Goal: Transaction & Acquisition: Purchase product/service

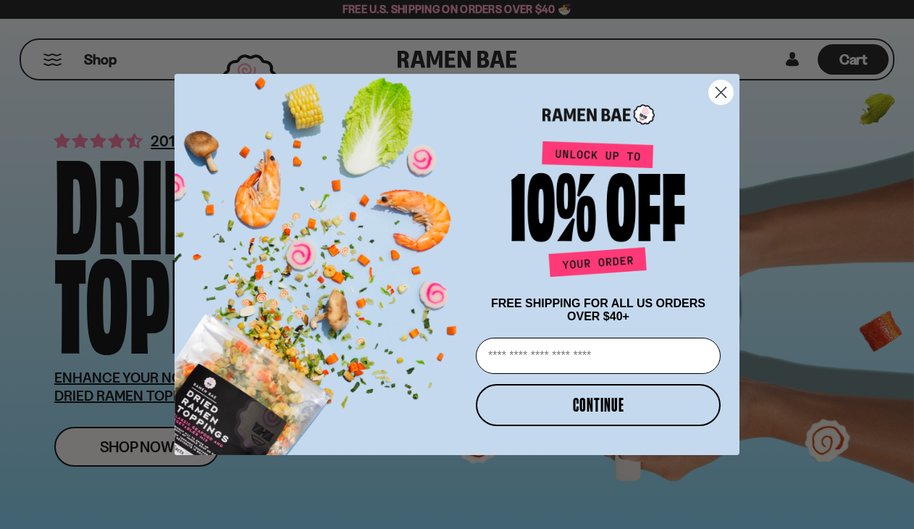
click at [718, 91] on icon "Close dialog" at bounding box center [721, 92] width 10 height 10
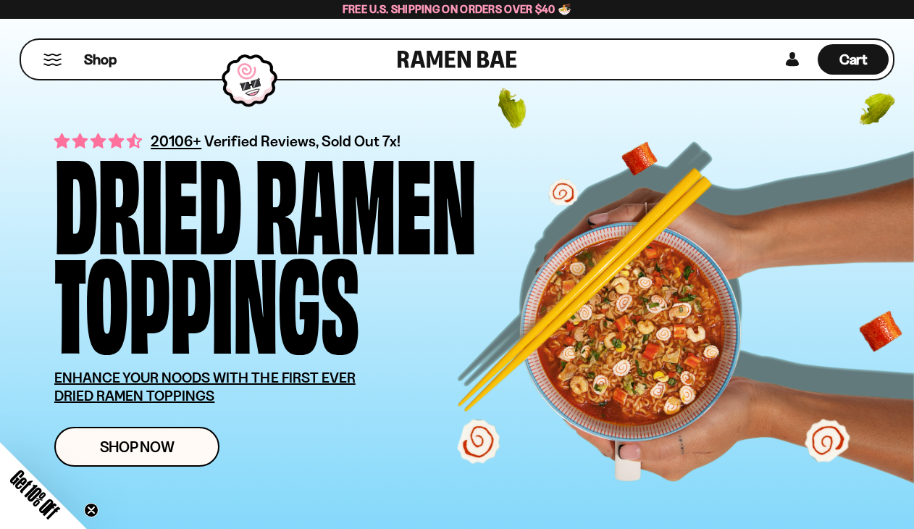
click at [666, 49] on div "Shop Cart D0381C2F-513E-4F90-8A41-6F0A75DCBAAA" at bounding box center [457, 59] width 875 height 42
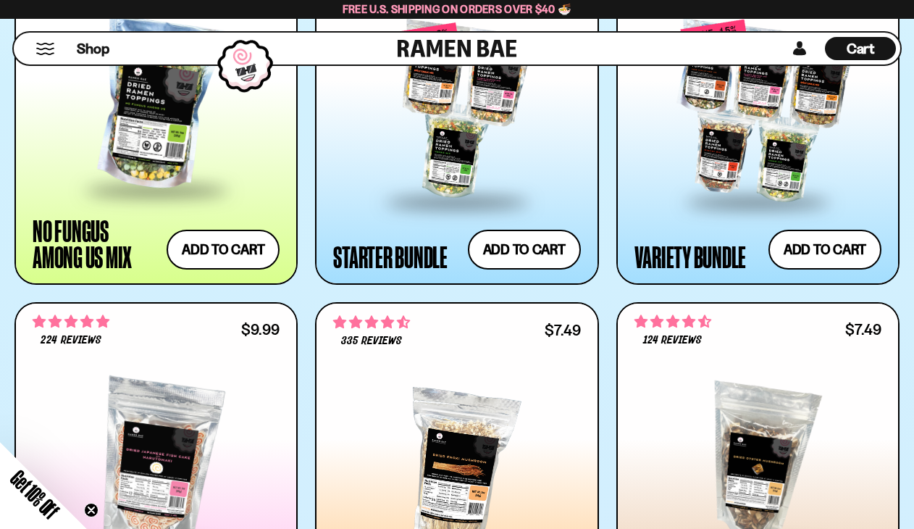
scroll to position [1566, 0]
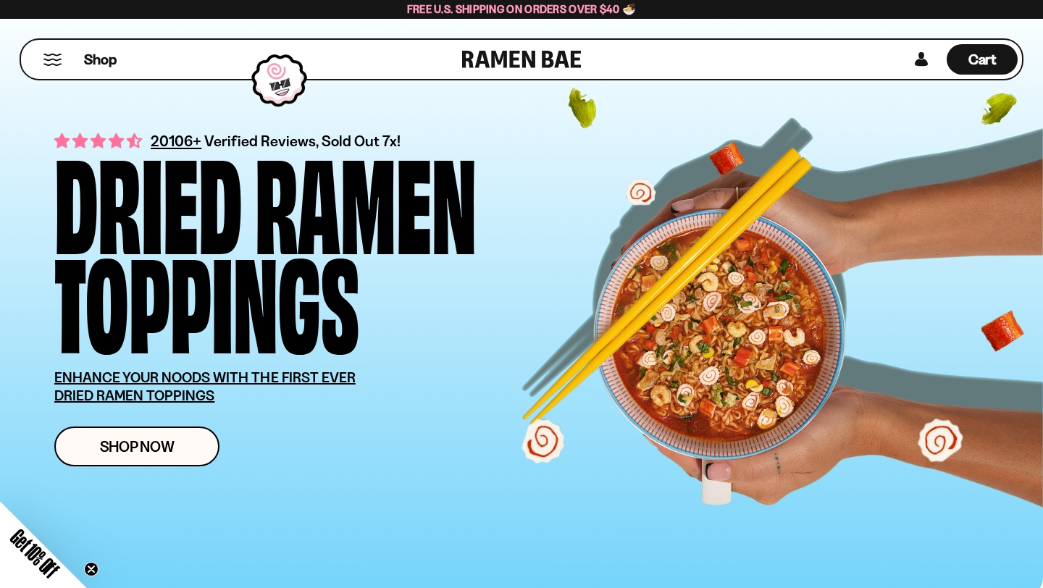
click at [58, 58] on button "Mobile Menu Trigger" at bounding box center [53, 60] width 20 height 12
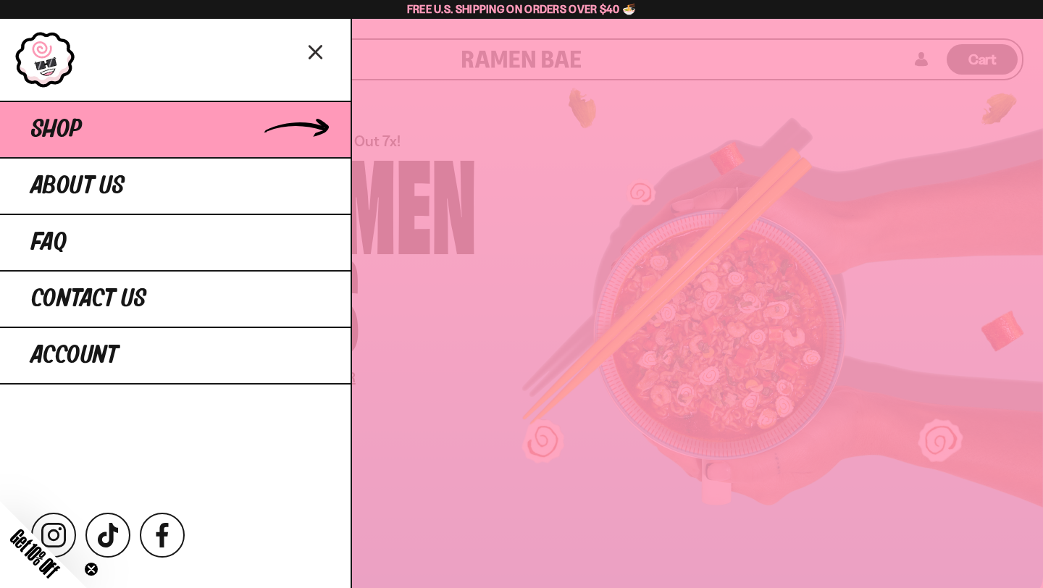
click at [62, 134] on span "Shop" at bounding box center [56, 130] width 51 height 26
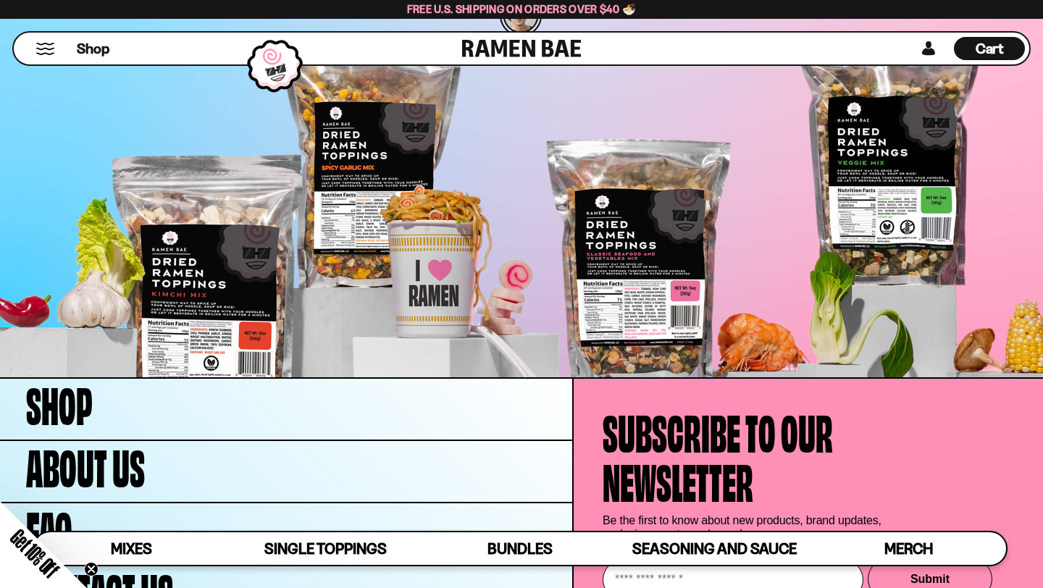
scroll to position [4591, 0]
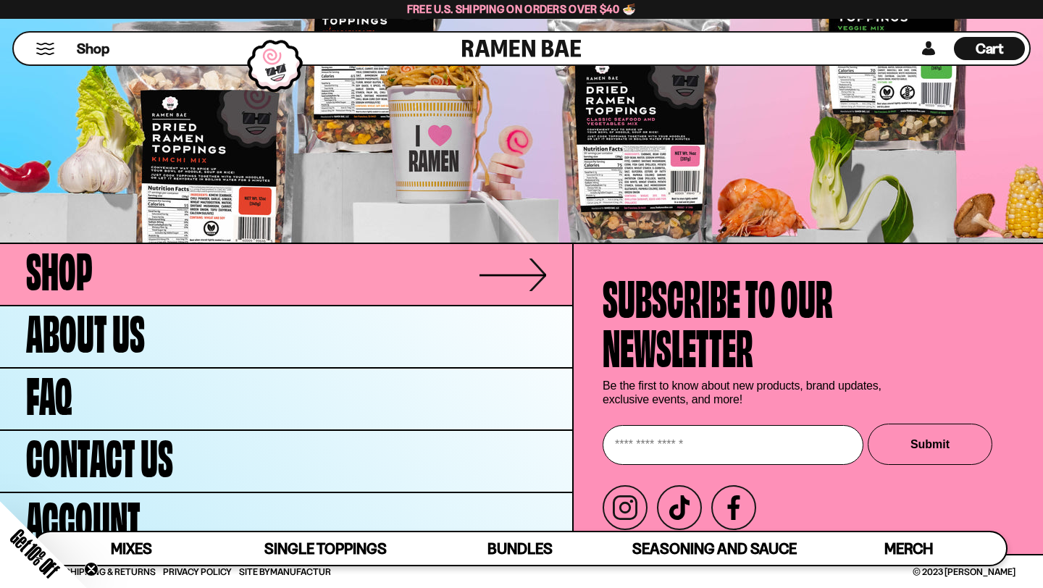
click at [203, 251] on link "Shop" at bounding box center [286, 274] width 572 height 61
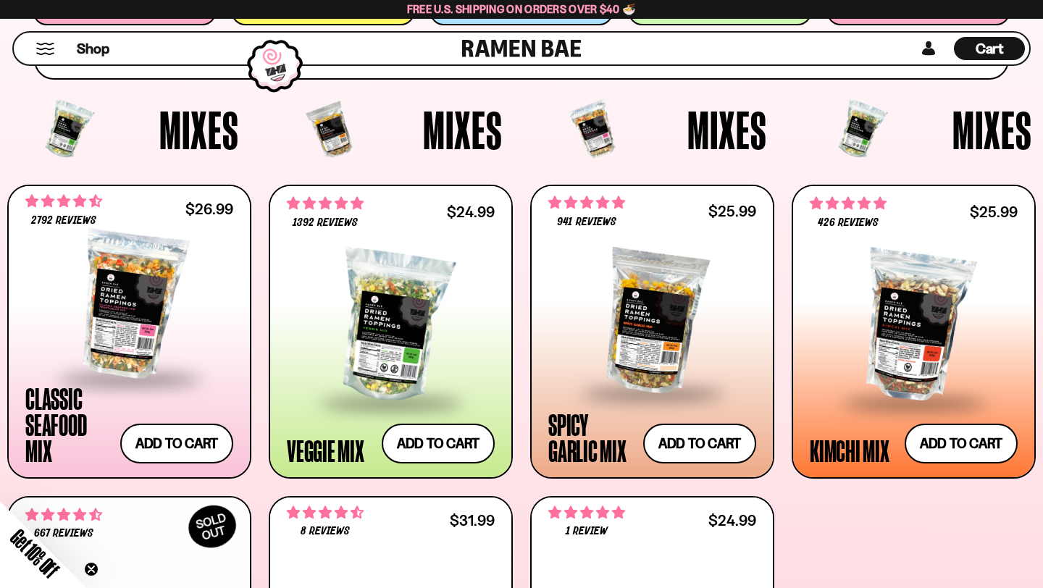
scroll to position [440, 0]
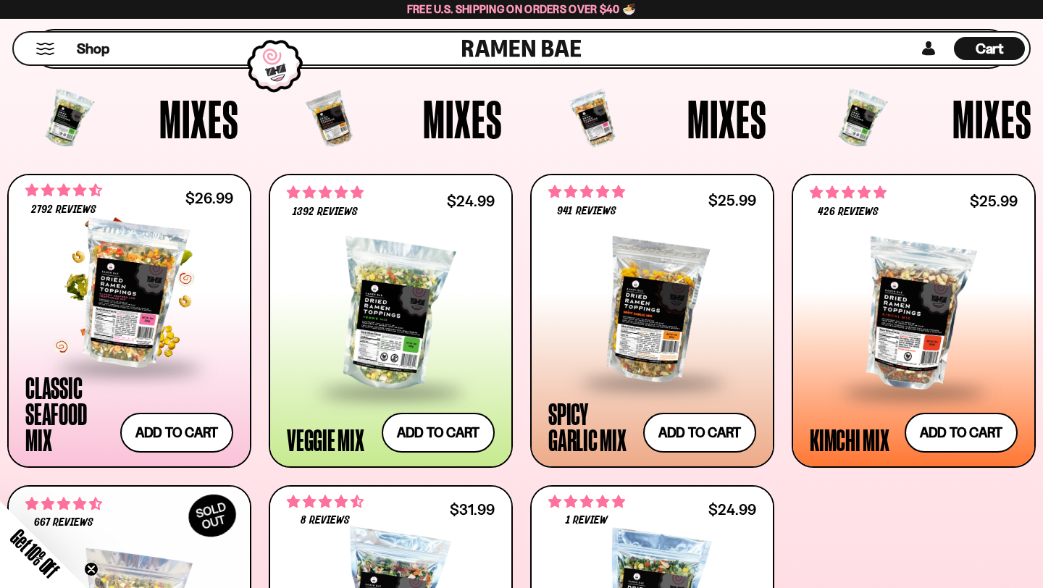
click at [156, 258] on div at bounding box center [129, 294] width 208 height 145
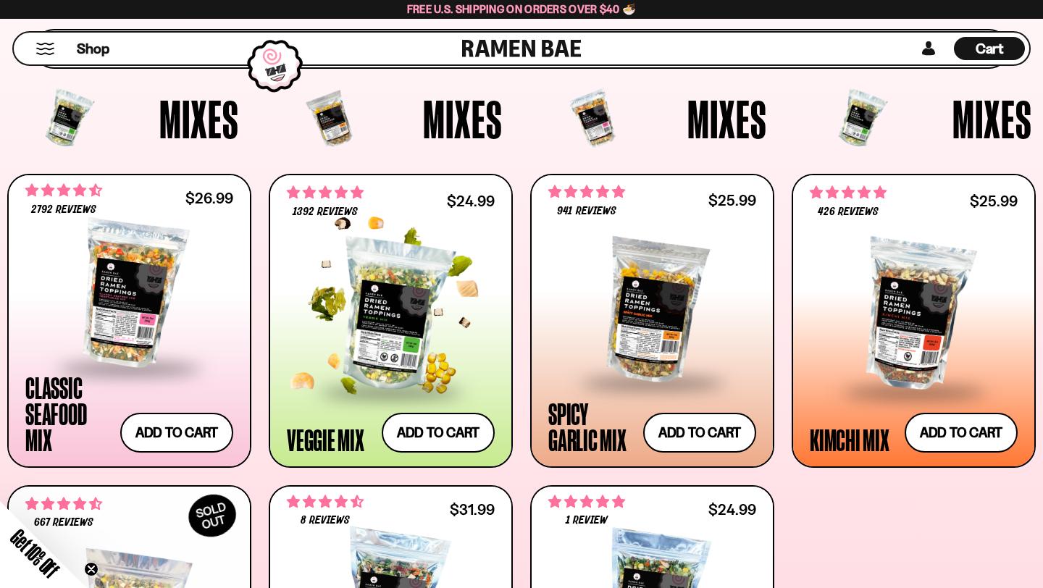
click at [398, 291] on div at bounding box center [391, 316] width 208 height 148
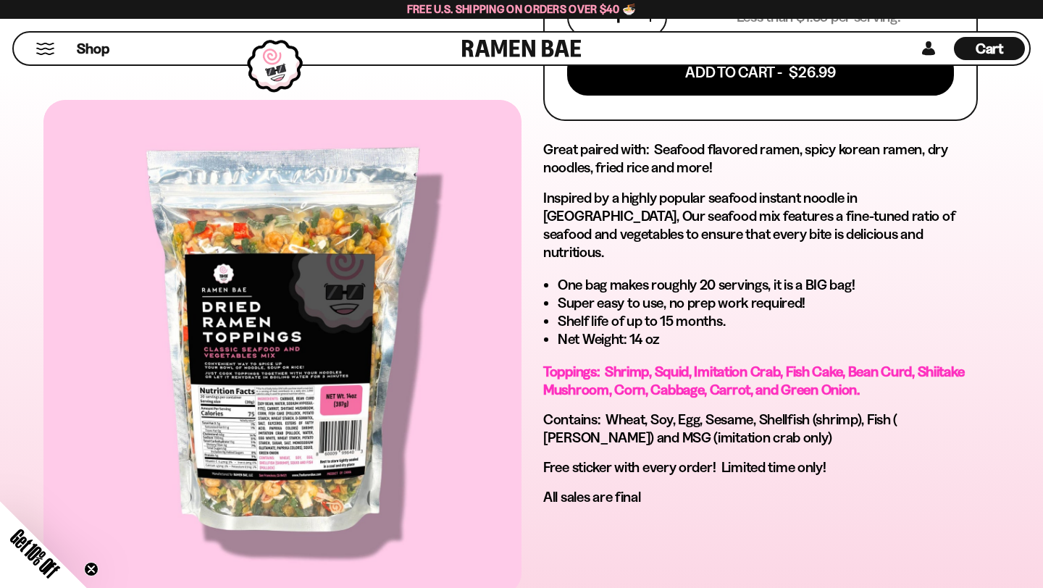
scroll to position [725, 0]
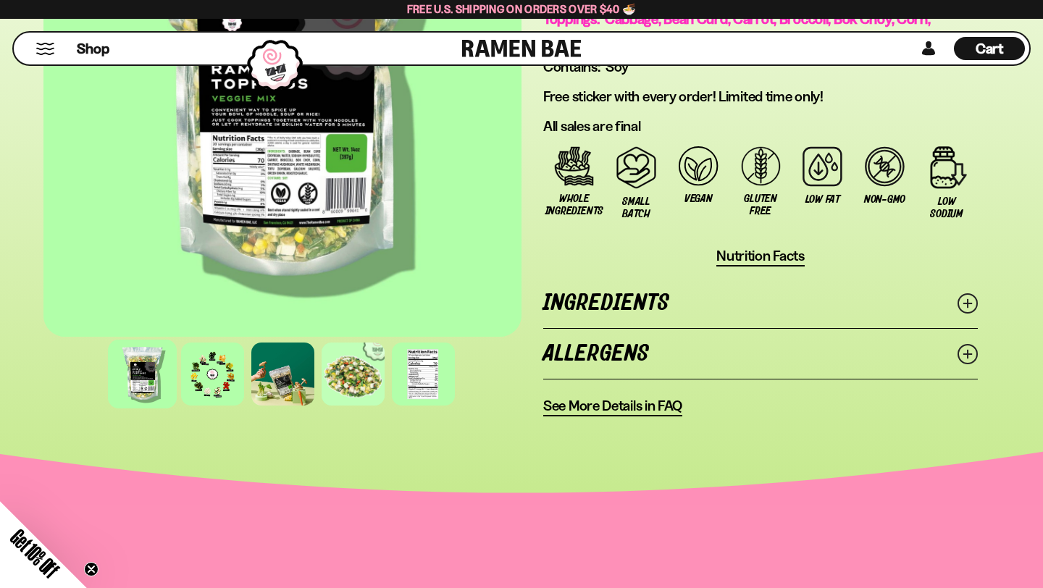
scroll to position [1105, 0]
click at [664, 356] on link "Allergens" at bounding box center [760, 353] width 435 height 50
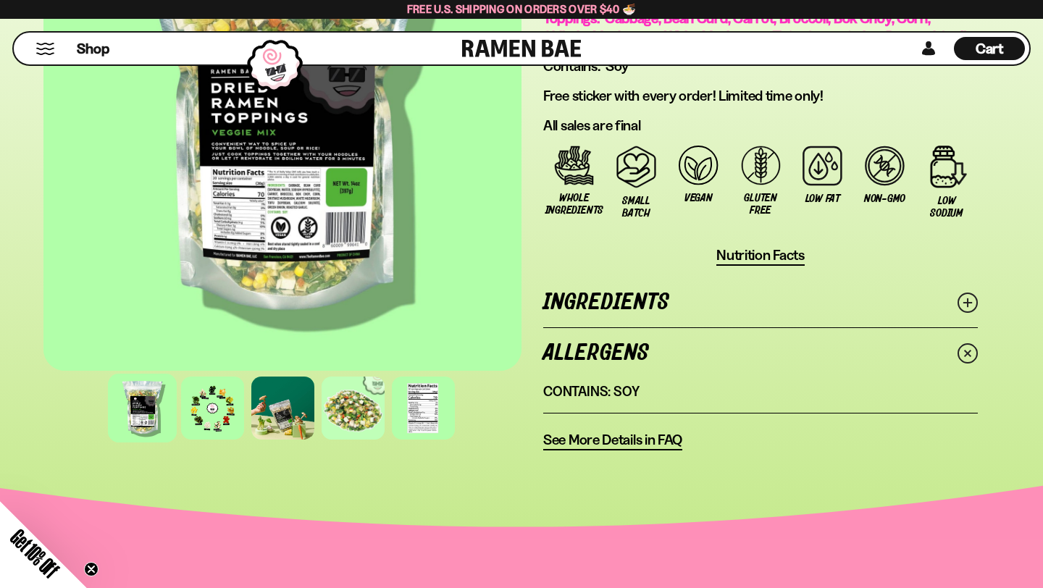
click at [651, 318] on link "Ingredients" at bounding box center [760, 302] width 435 height 50
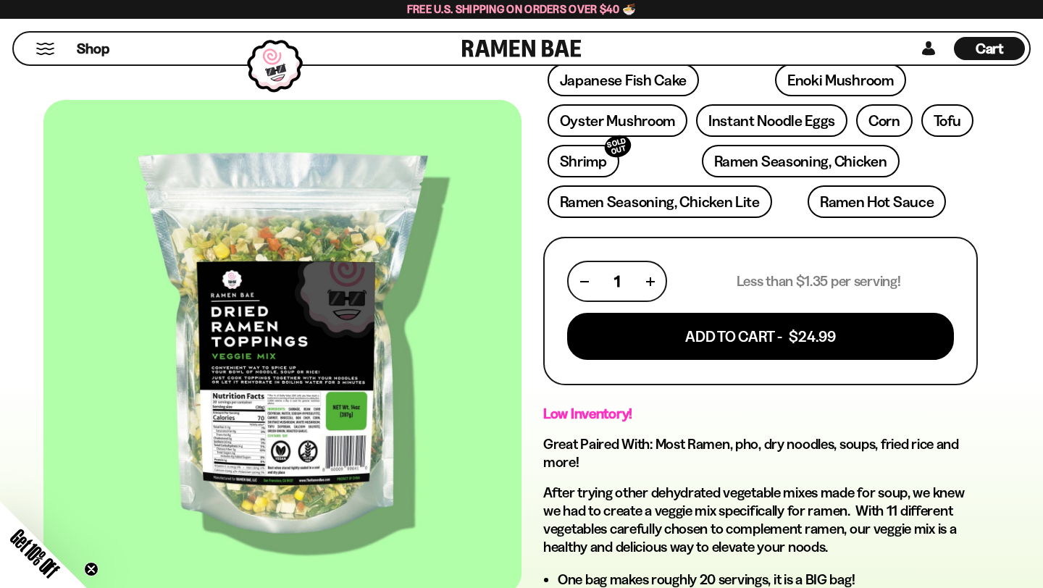
scroll to position [234, 0]
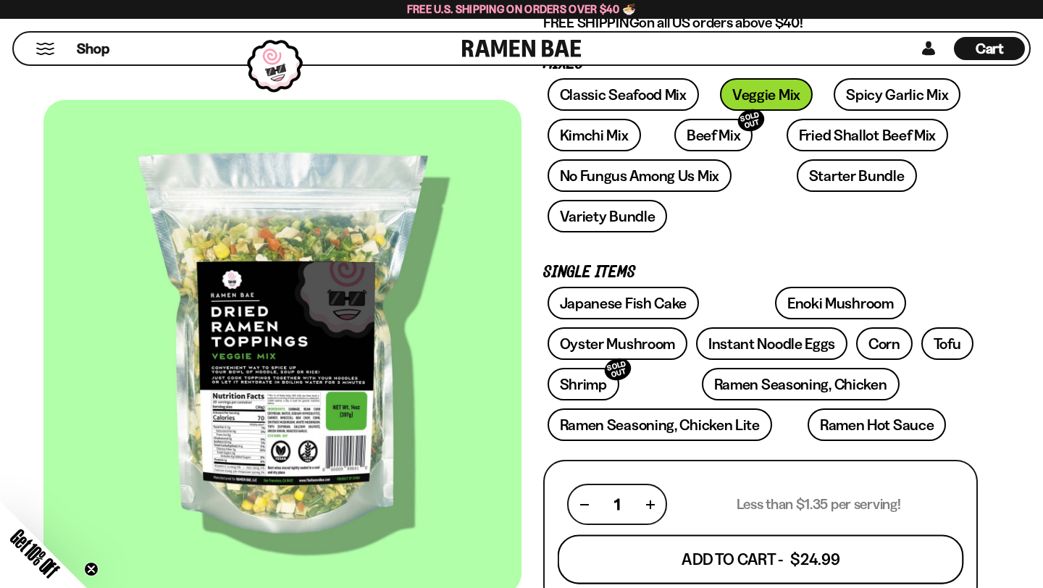
click at [738, 563] on button "Add To Cart - $24.99" at bounding box center [761, 559] width 406 height 49
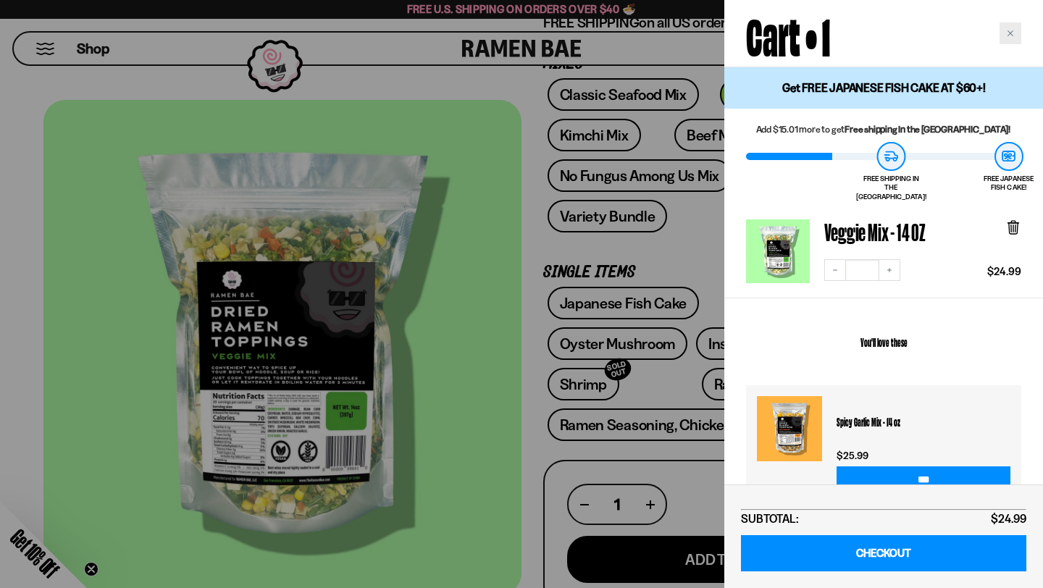
click at [1012, 29] on div "Close cart" at bounding box center [1010, 33] width 22 height 22
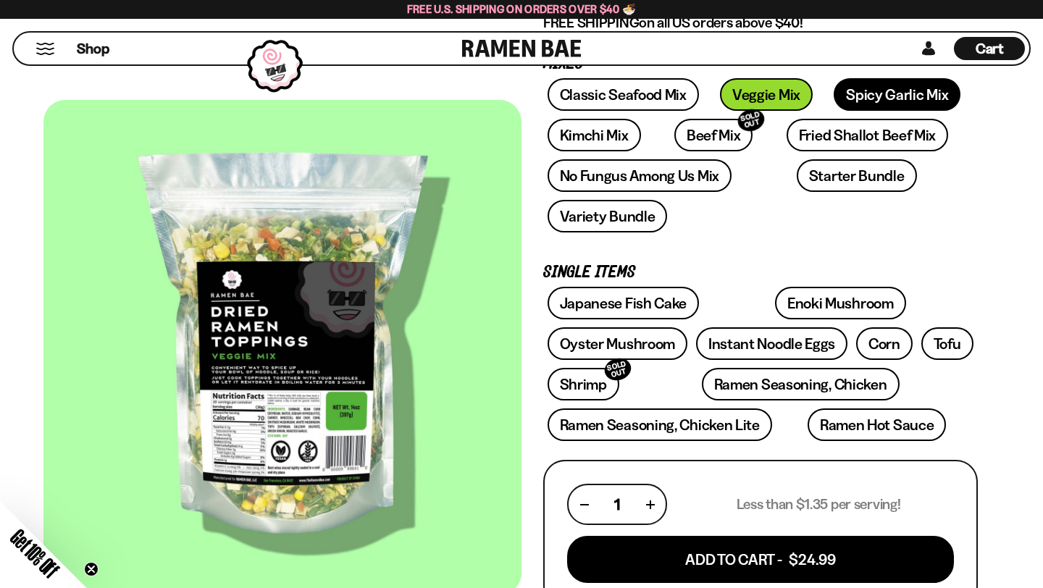
click at [881, 86] on link "Spicy Garlic Mix" at bounding box center [897, 94] width 127 height 33
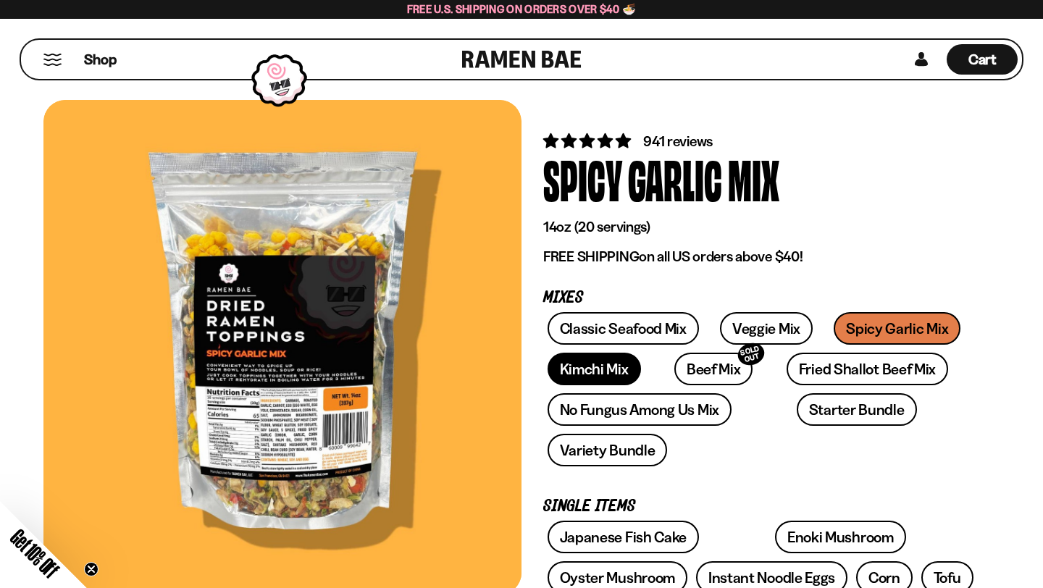
click at [581, 372] on link "Kimchi Mix" at bounding box center [593, 369] width 93 height 33
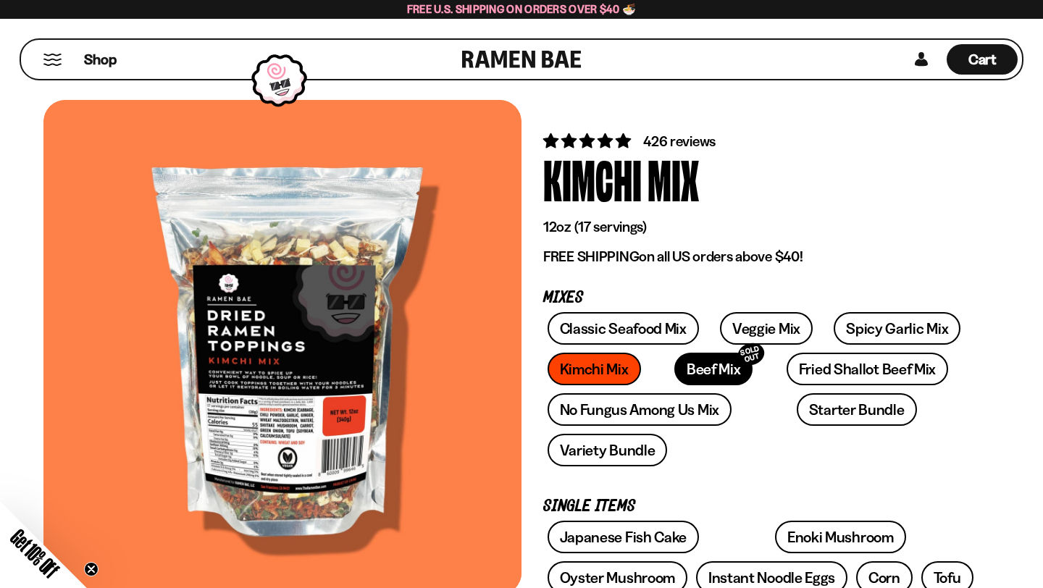
click at [696, 369] on link "Beef Mix SOLD OUT" at bounding box center [713, 369] width 79 height 33
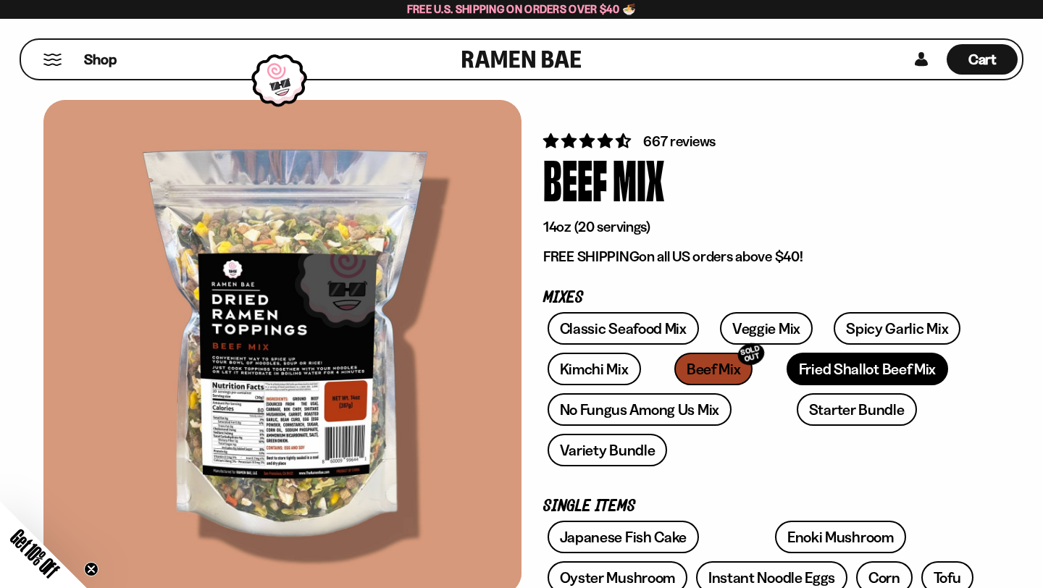
click at [804, 363] on link "Fried Shallot Beef Mix" at bounding box center [866, 369] width 161 height 33
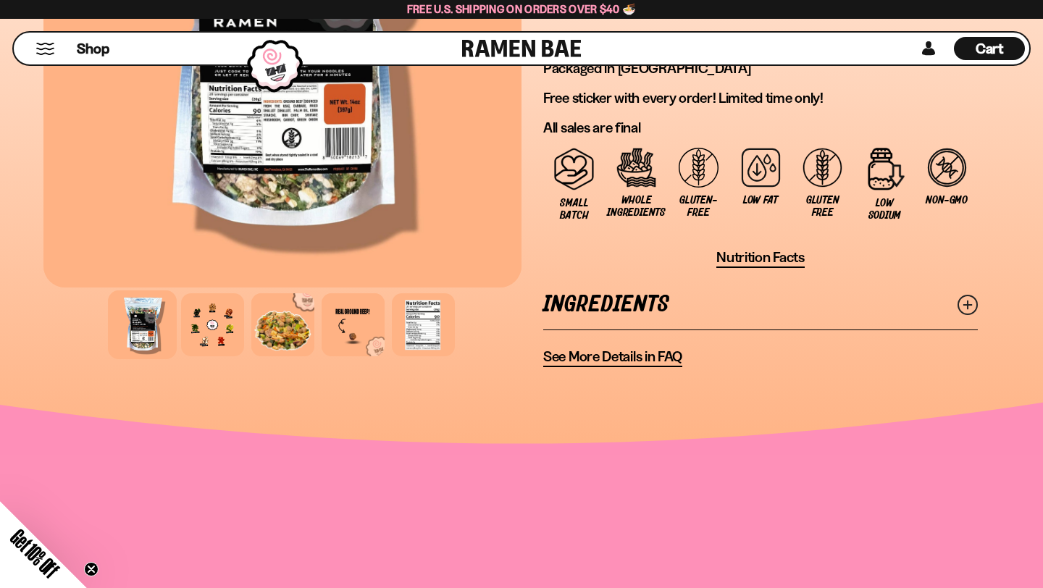
scroll to position [1242, 0]
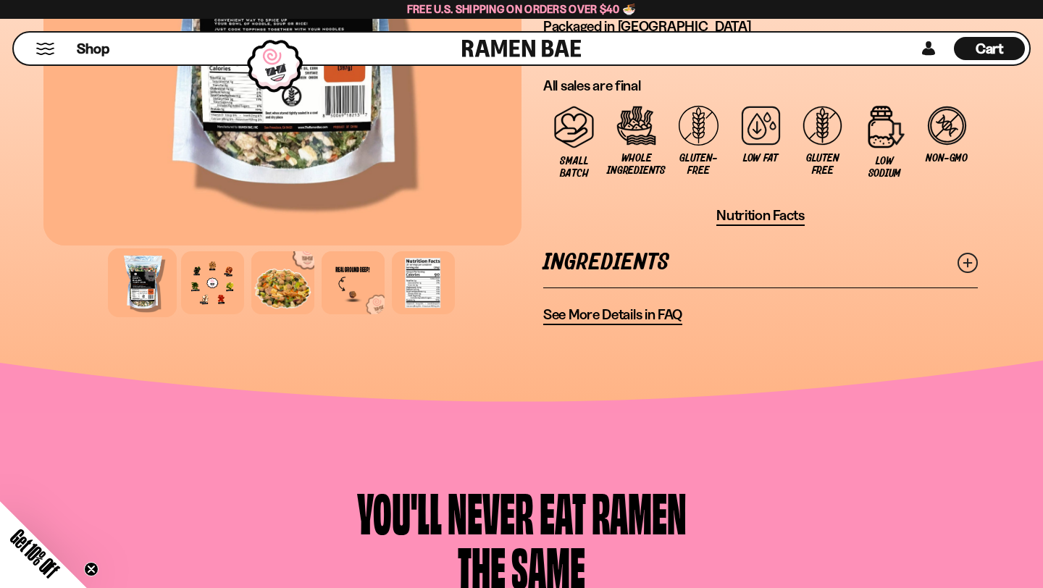
click at [968, 264] on line at bounding box center [967, 262] width 7 height 7
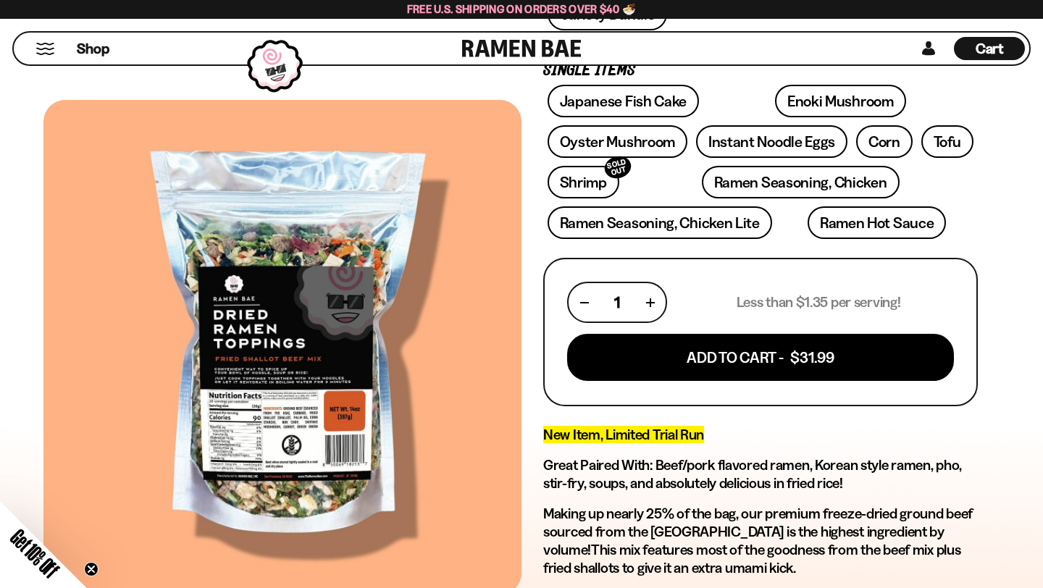
scroll to position [435, 0]
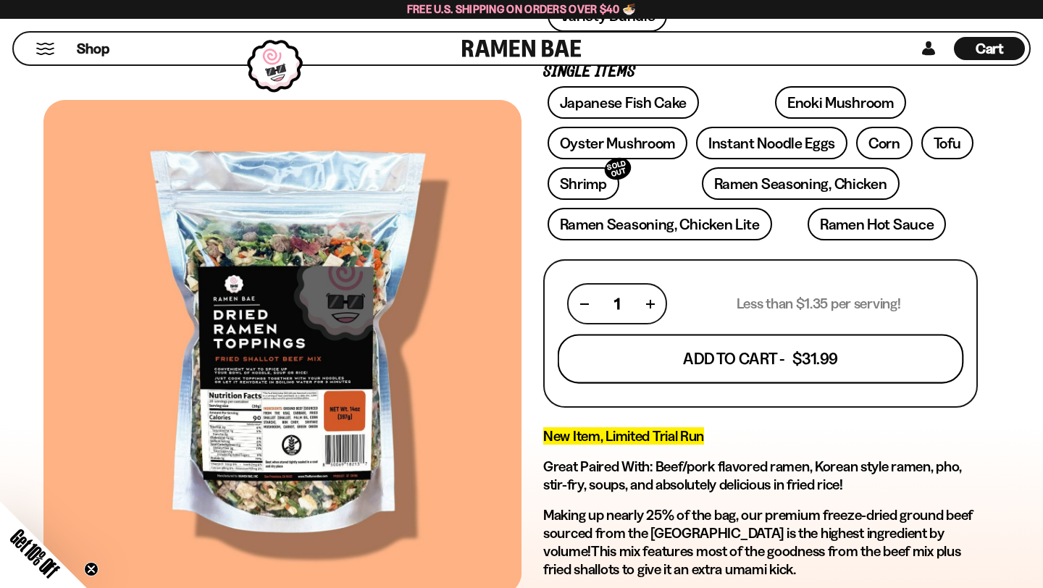
click at [742, 364] on button "Add To Cart - $31.99" at bounding box center [761, 359] width 406 height 49
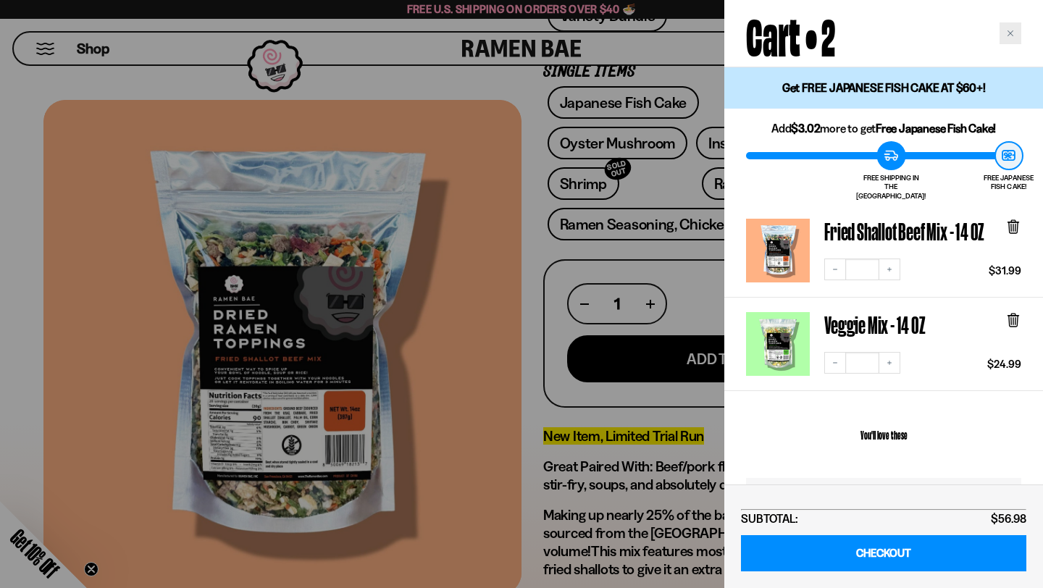
click at [1008, 35] on icon "Close cart" at bounding box center [1010, 33] width 7 height 7
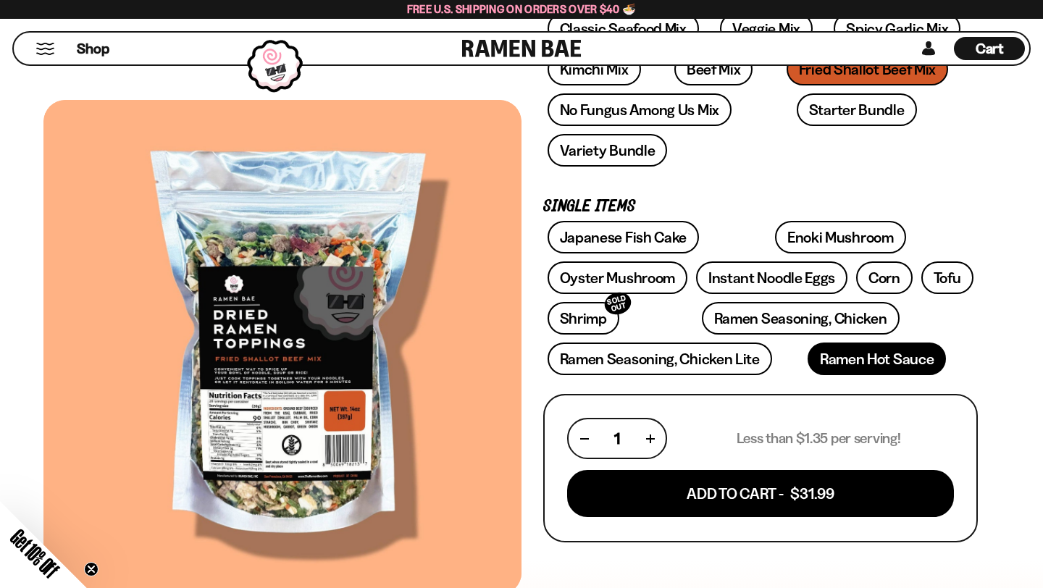
scroll to position [254, 0]
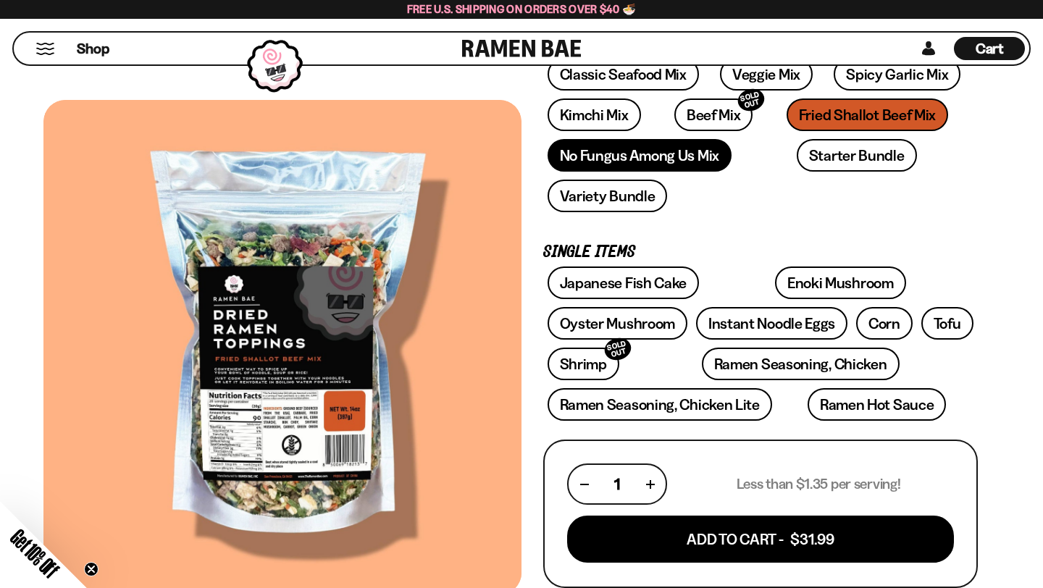
click at [700, 156] on link "No Fungus Among Us Mix" at bounding box center [639, 155] width 184 height 33
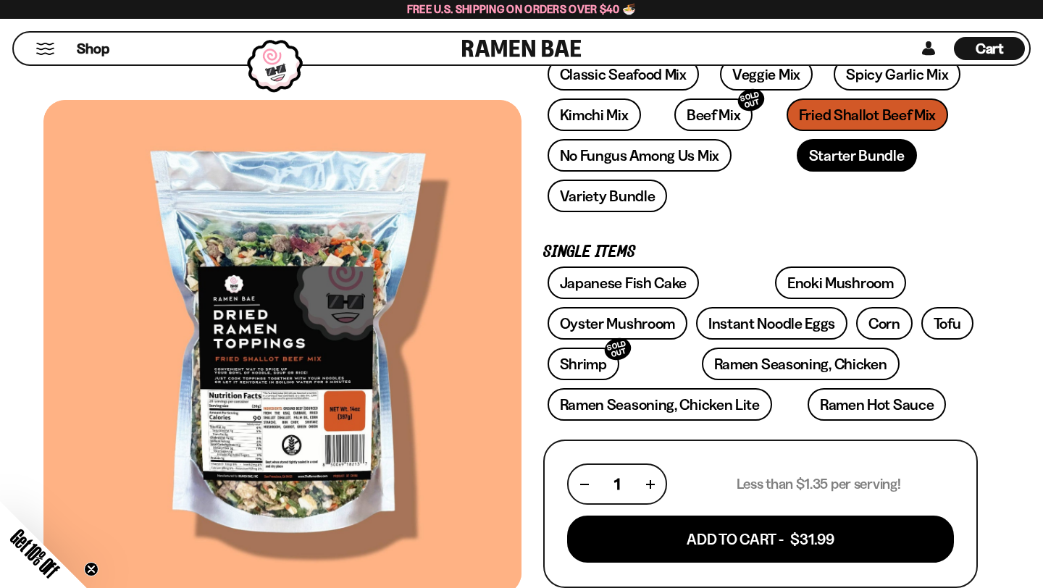
click at [797, 159] on link "Starter Bundle" at bounding box center [857, 155] width 120 height 33
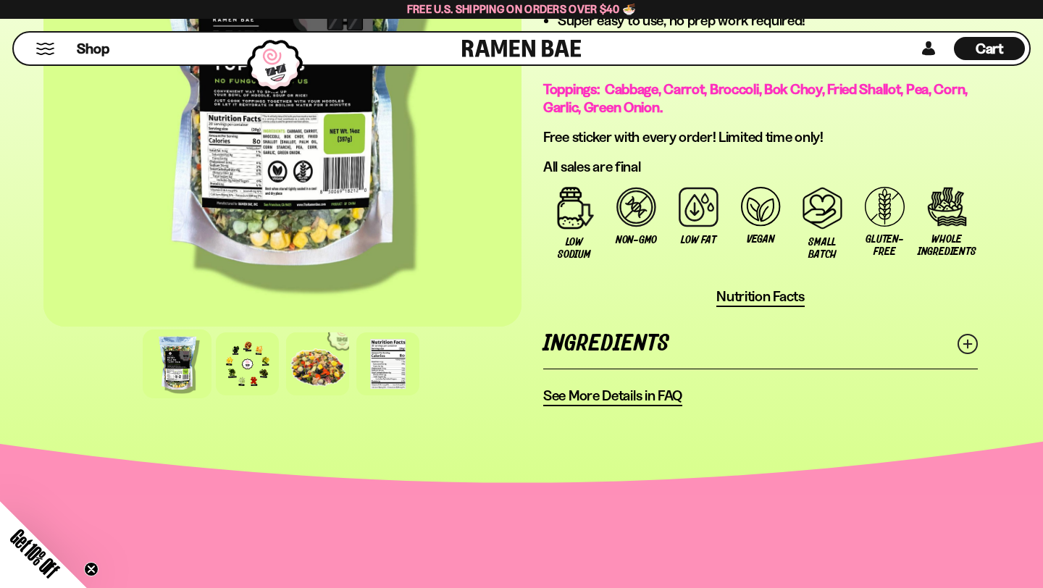
scroll to position [1054, 0]
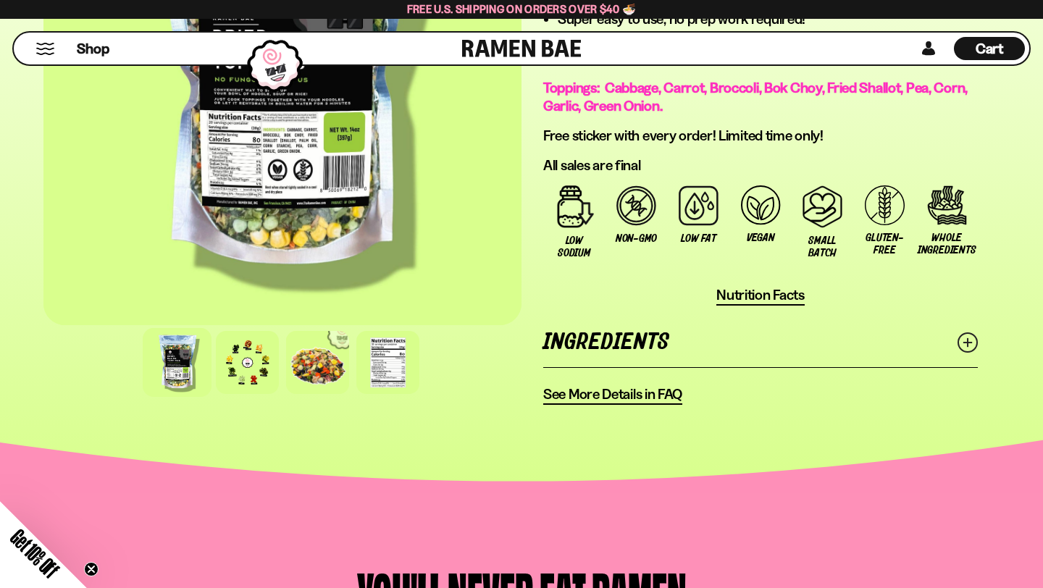
click at [661, 351] on link "Ingredients" at bounding box center [760, 342] width 435 height 50
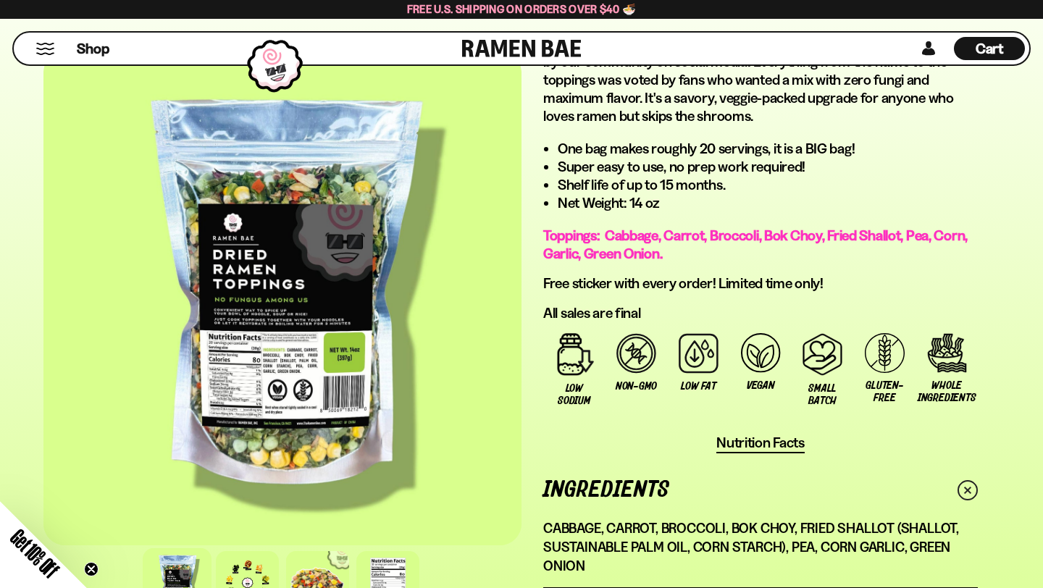
scroll to position [824, 0]
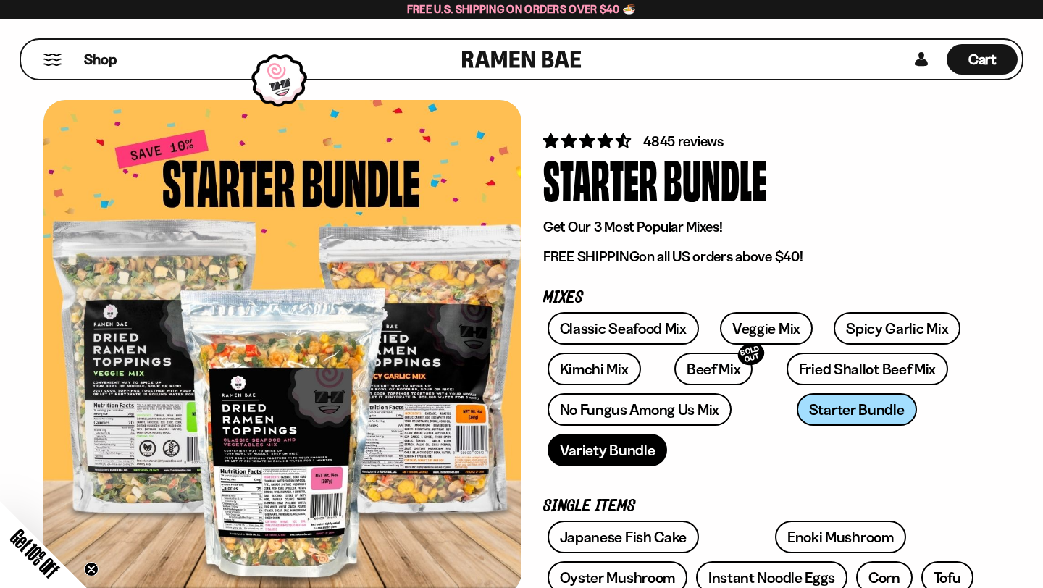
click at [605, 455] on link "Variety Bundle" at bounding box center [607, 450] width 120 height 33
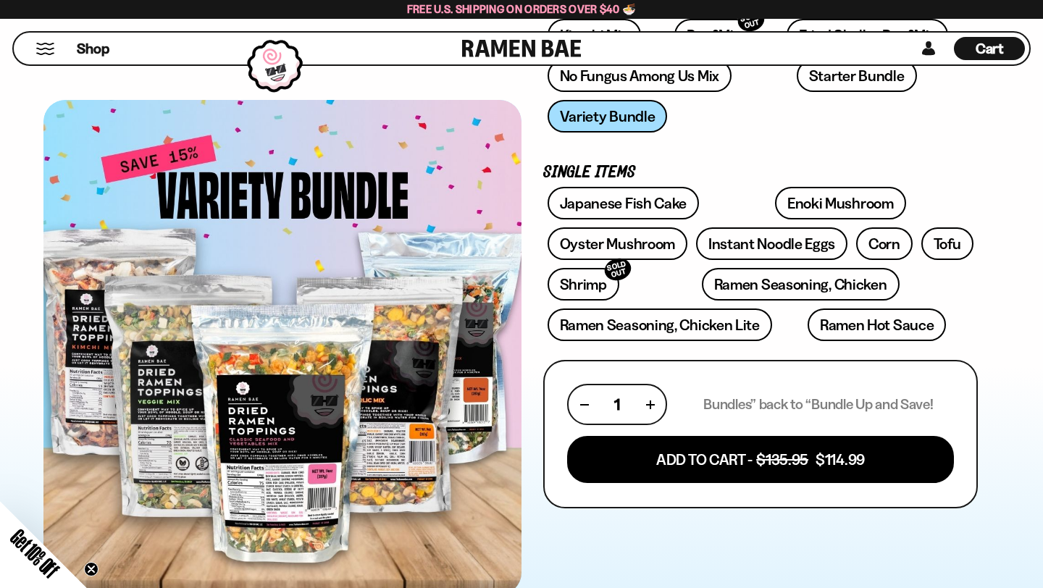
scroll to position [337, 0]
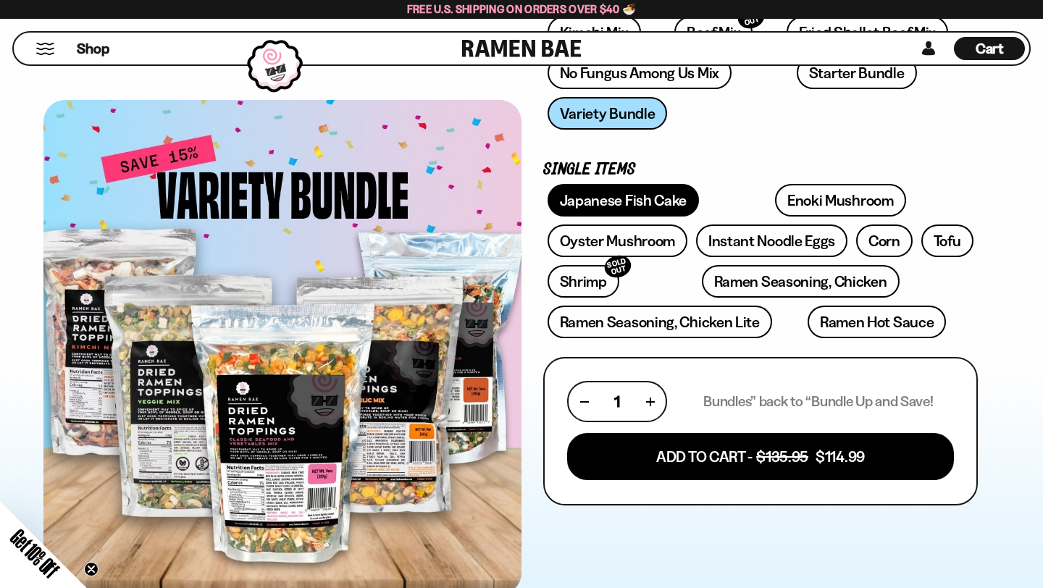
click at [642, 210] on link "Japanese Fish Cake" at bounding box center [623, 200] width 152 height 33
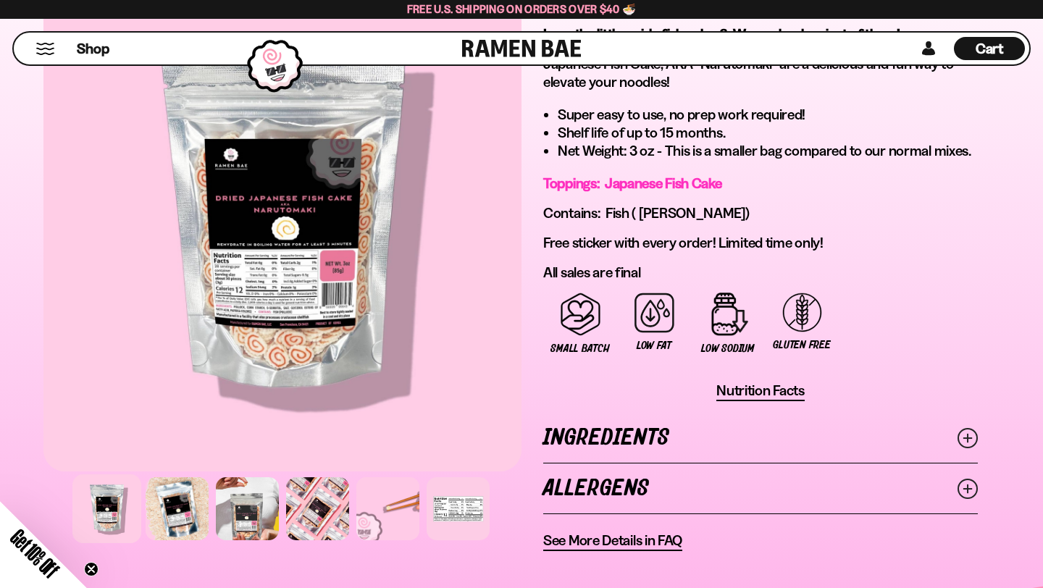
scroll to position [839, 0]
click at [639, 437] on link "Ingredients" at bounding box center [760, 437] width 435 height 50
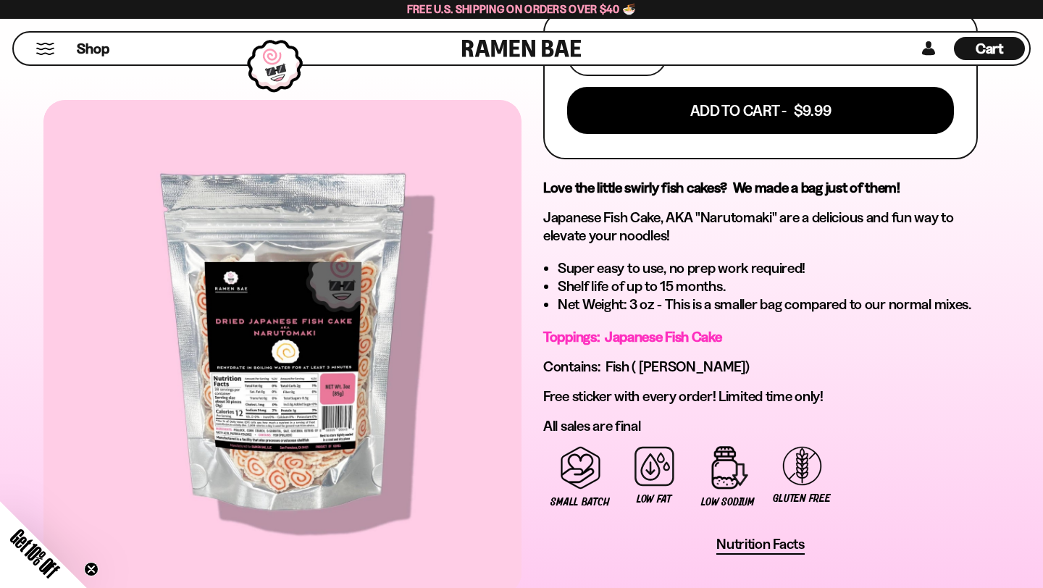
scroll to position [665, 0]
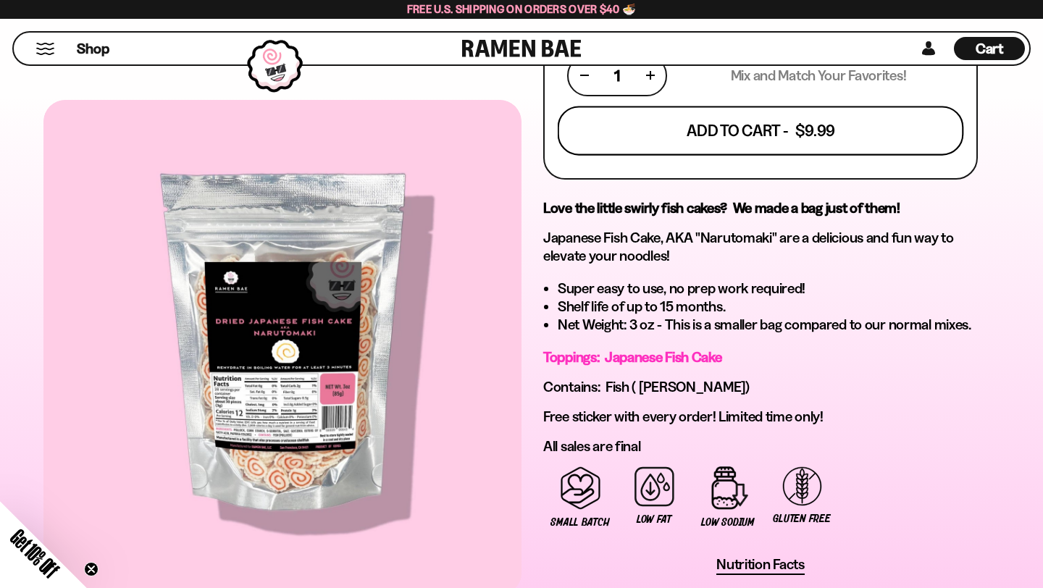
click at [737, 139] on button "Add To Cart - $9.99" at bounding box center [761, 130] width 406 height 49
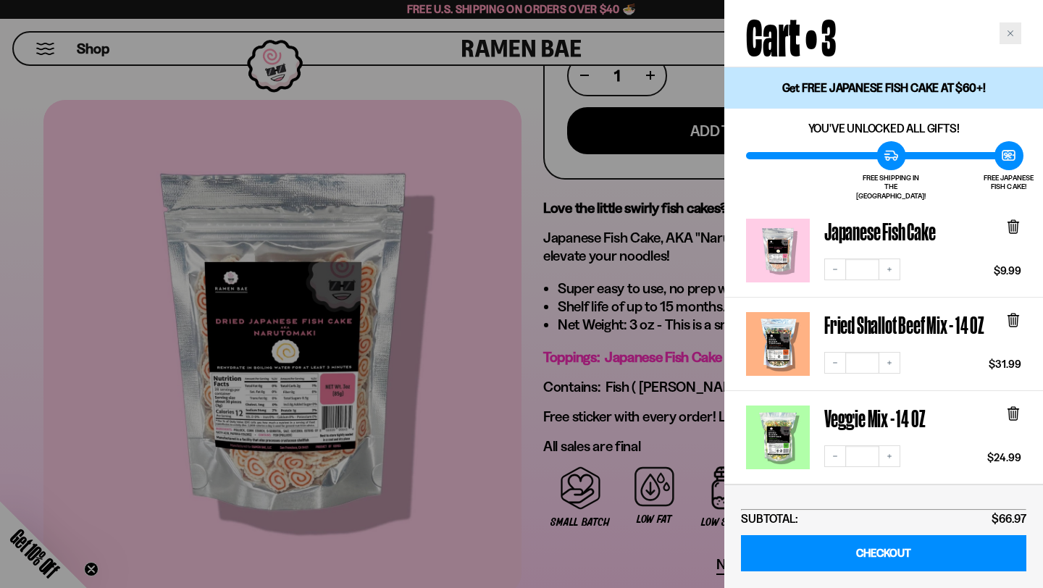
click at [1013, 33] on icon "Close cart" at bounding box center [1010, 33] width 7 height 7
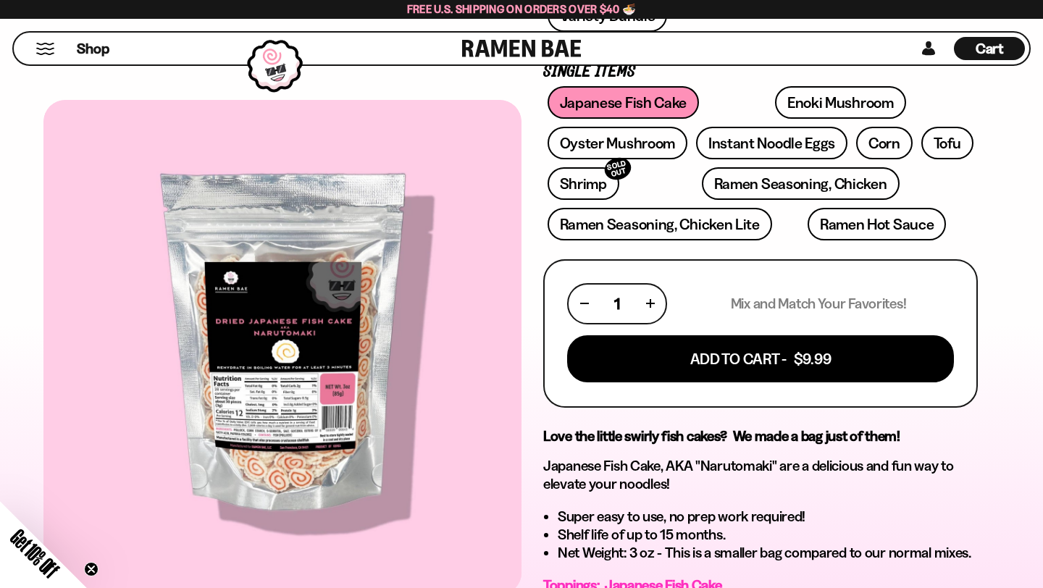
scroll to position [412, 0]
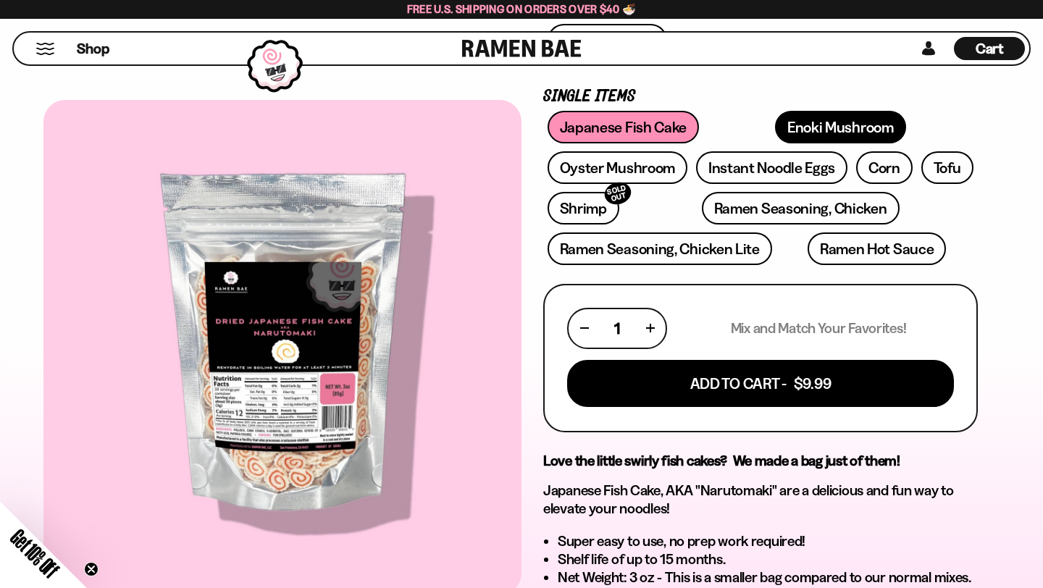
click at [775, 126] on link "Enoki Mushroom" at bounding box center [840, 127] width 131 height 33
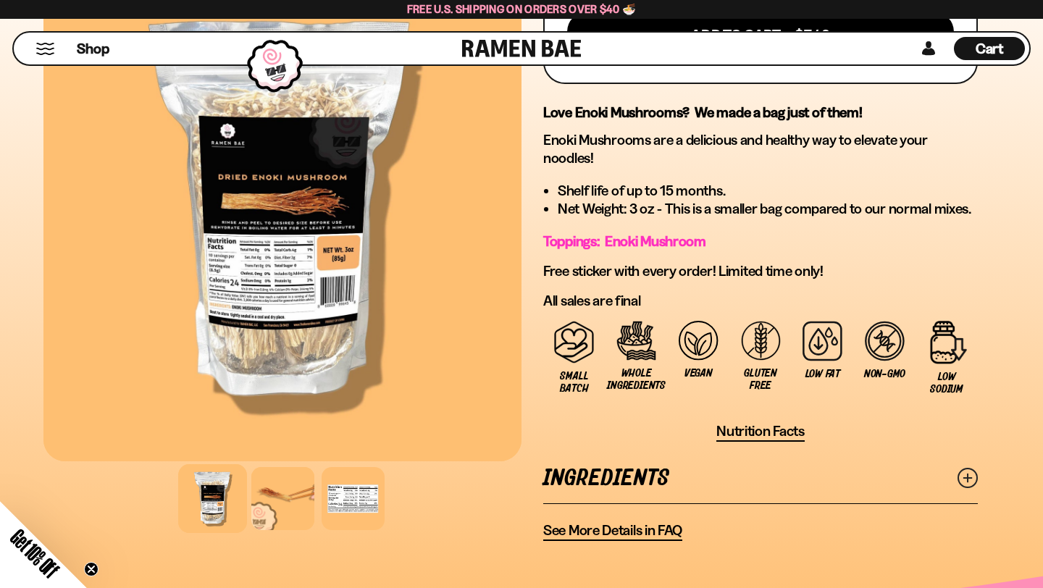
scroll to position [798, 0]
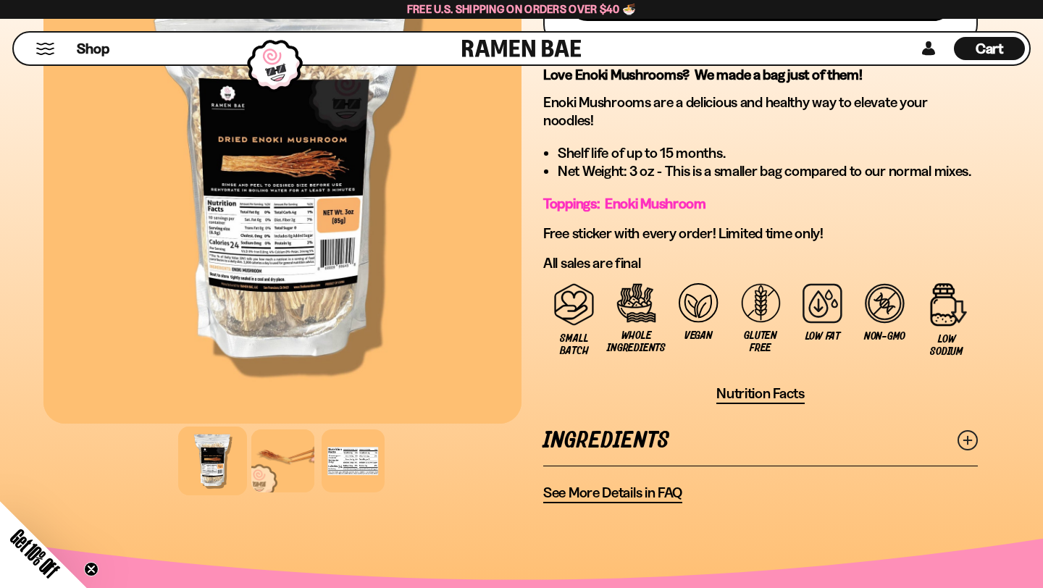
click at [710, 454] on link "Ingredients" at bounding box center [760, 441] width 435 height 50
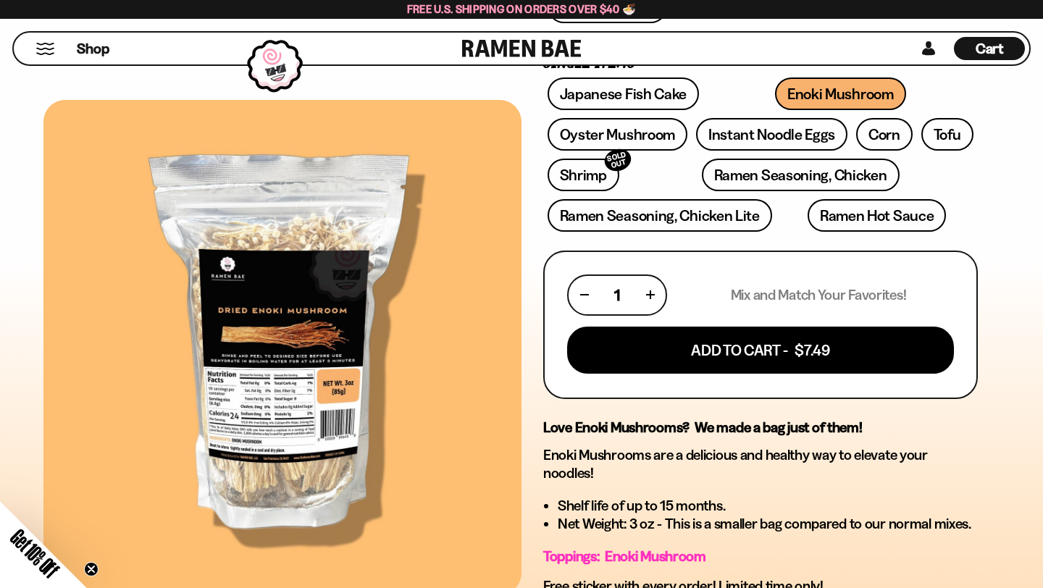
scroll to position [423, 0]
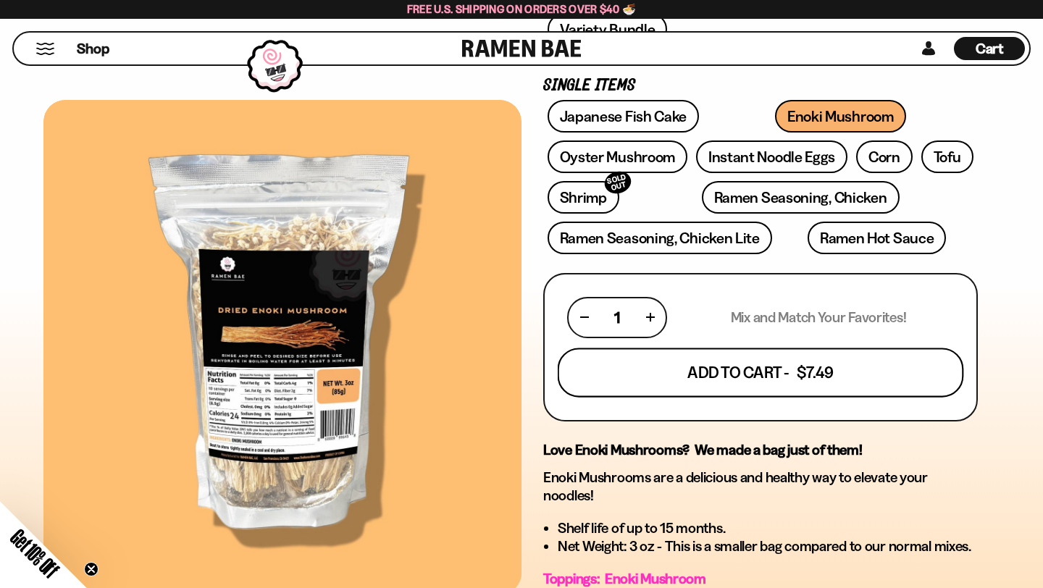
click at [726, 378] on button "Add To Cart - $7.49" at bounding box center [761, 372] width 406 height 49
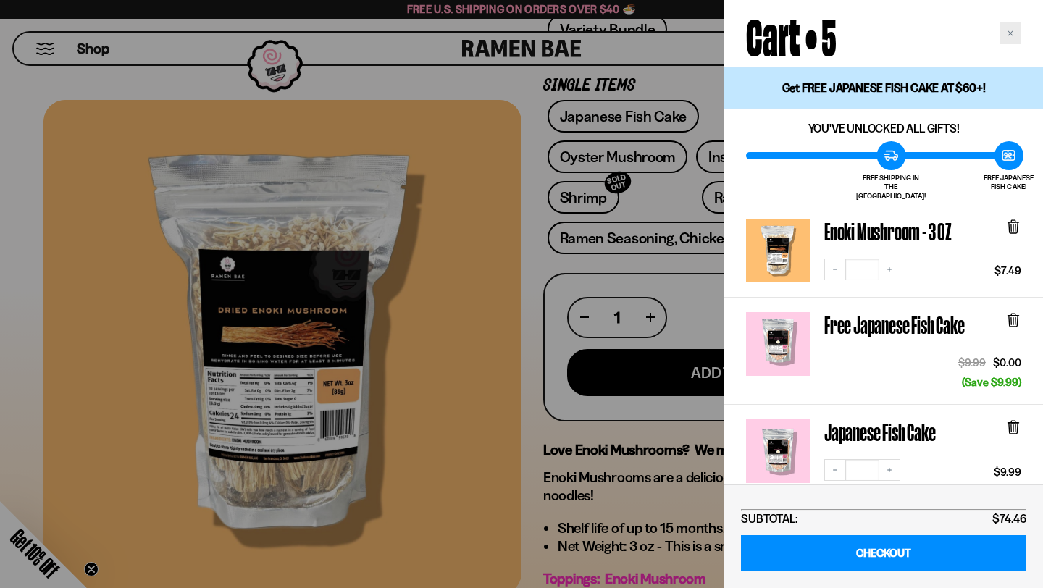
click at [1012, 34] on icon "Close cart" at bounding box center [1010, 33] width 7 height 7
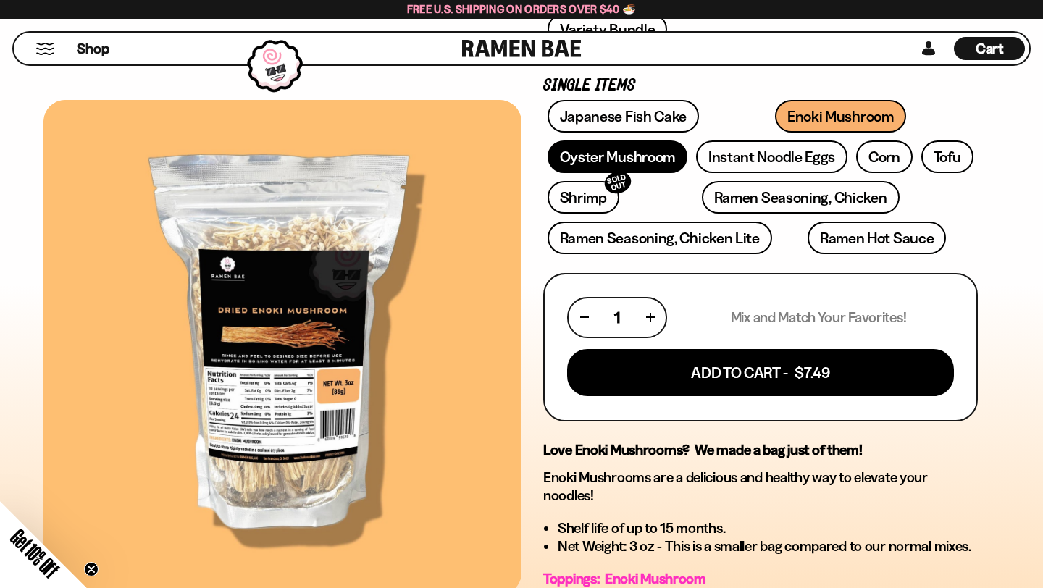
click at [626, 150] on link "Oyster Mushroom" at bounding box center [617, 156] width 140 height 33
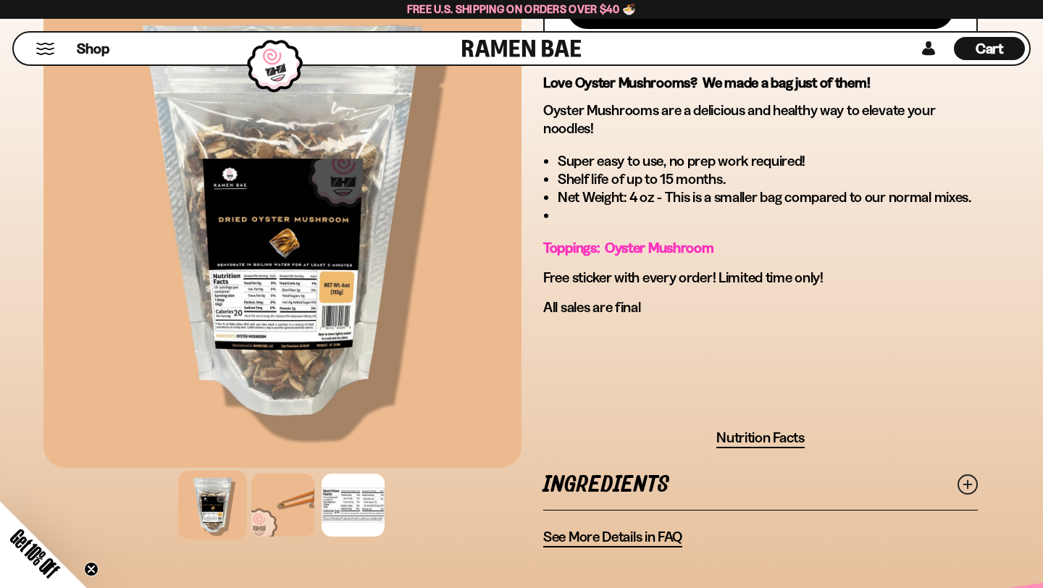
scroll to position [791, 0]
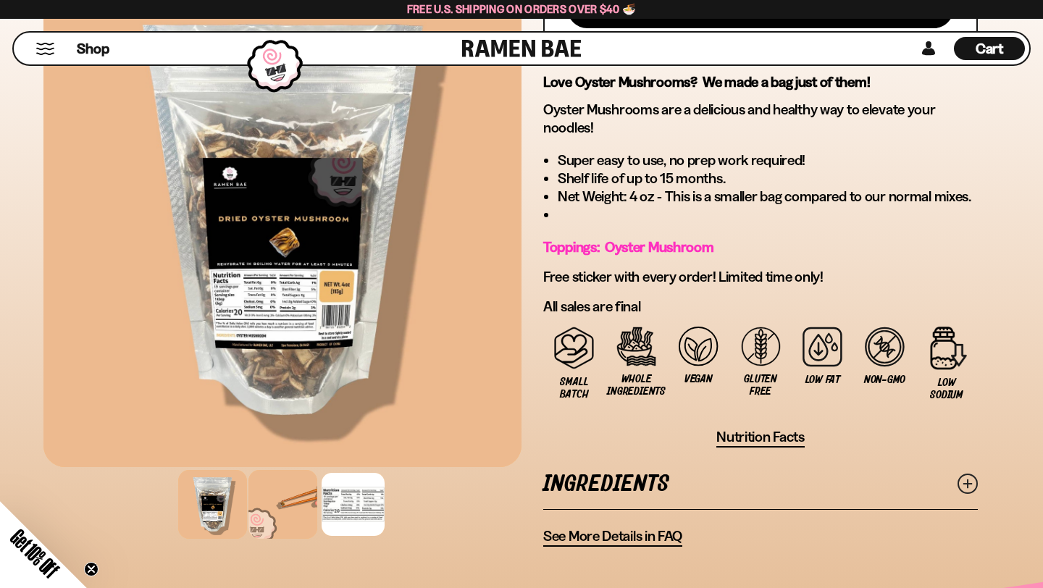
click at [282, 513] on div at bounding box center [282, 504] width 69 height 69
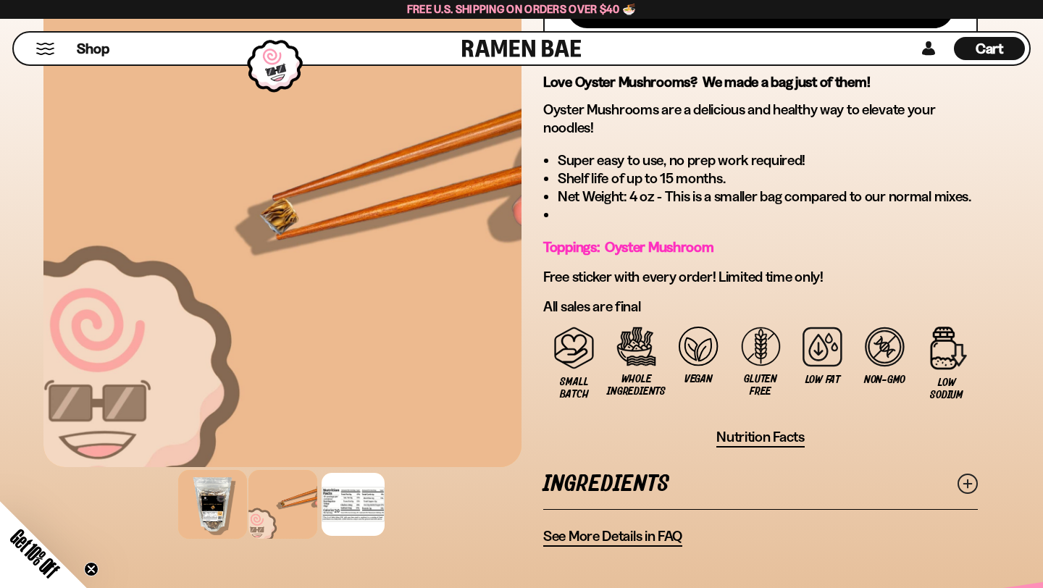
click at [204, 508] on div at bounding box center [212, 504] width 69 height 69
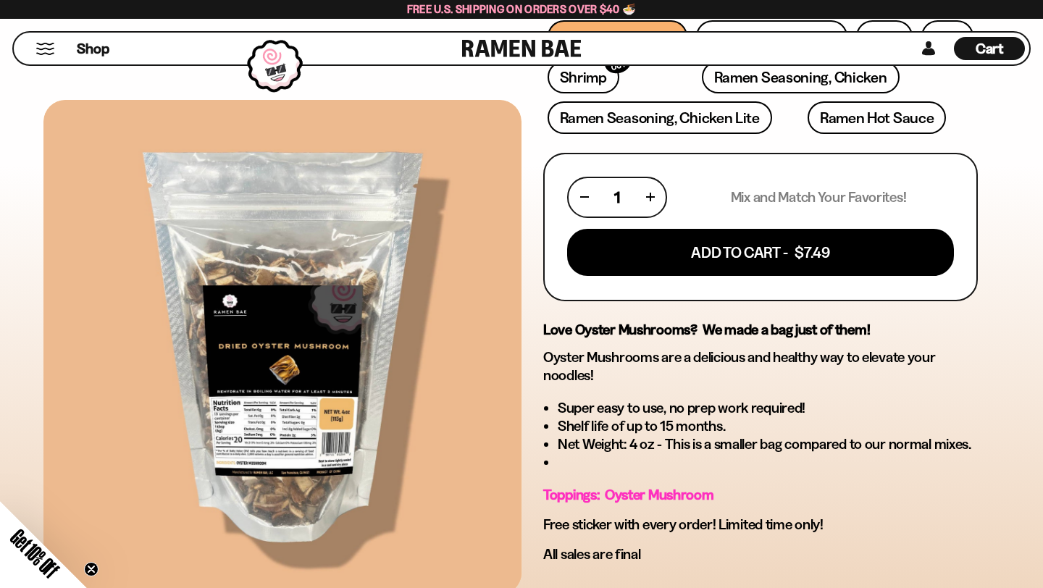
scroll to position [255, 0]
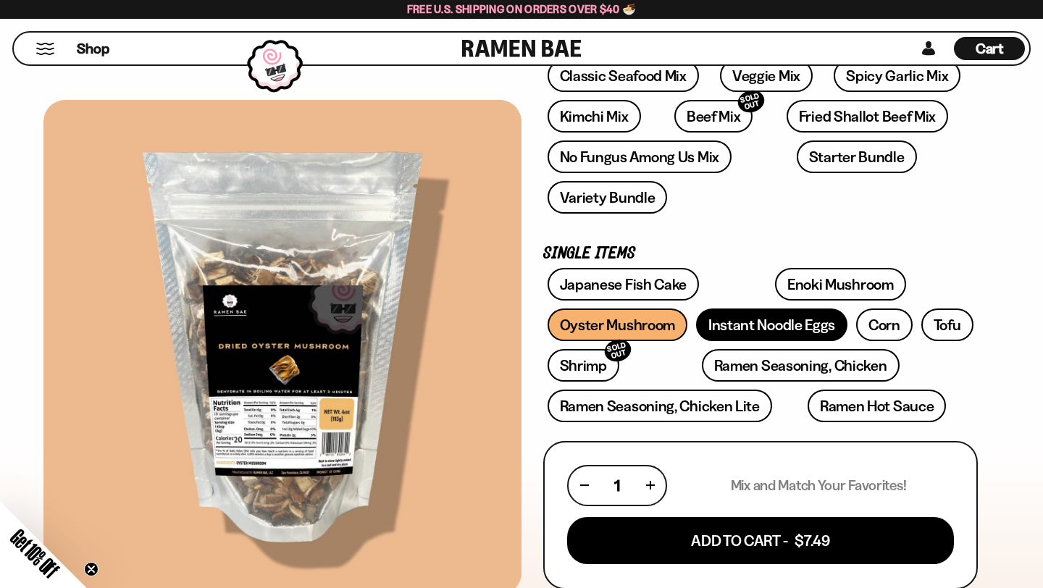
click at [755, 320] on link "Instant Noodle Eggs" at bounding box center [771, 325] width 151 height 33
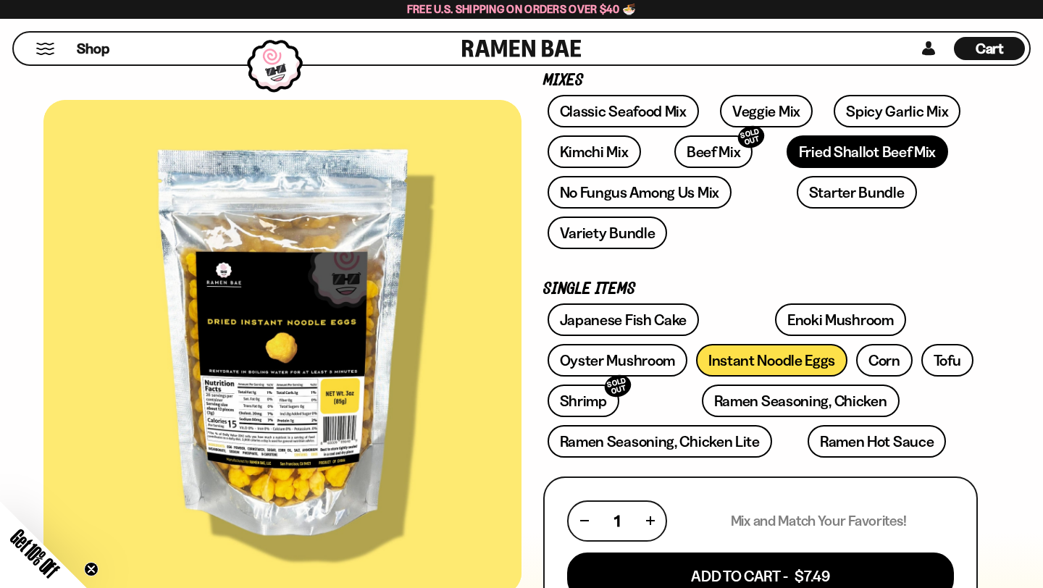
scroll to position [243, 0]
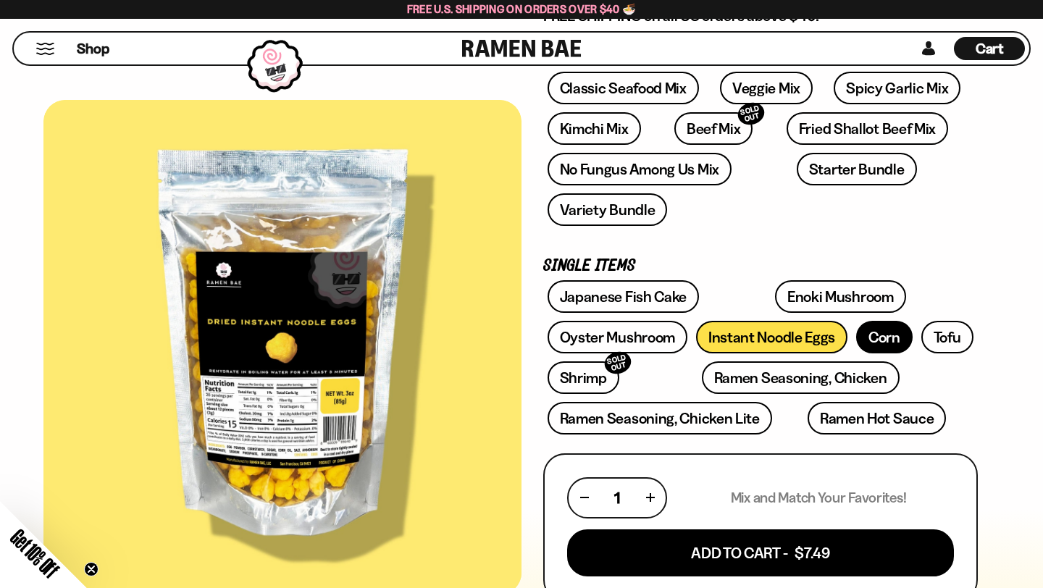
click at [881, 345] on link "Corn" at bounding box center [884, 337] width 56 height 33
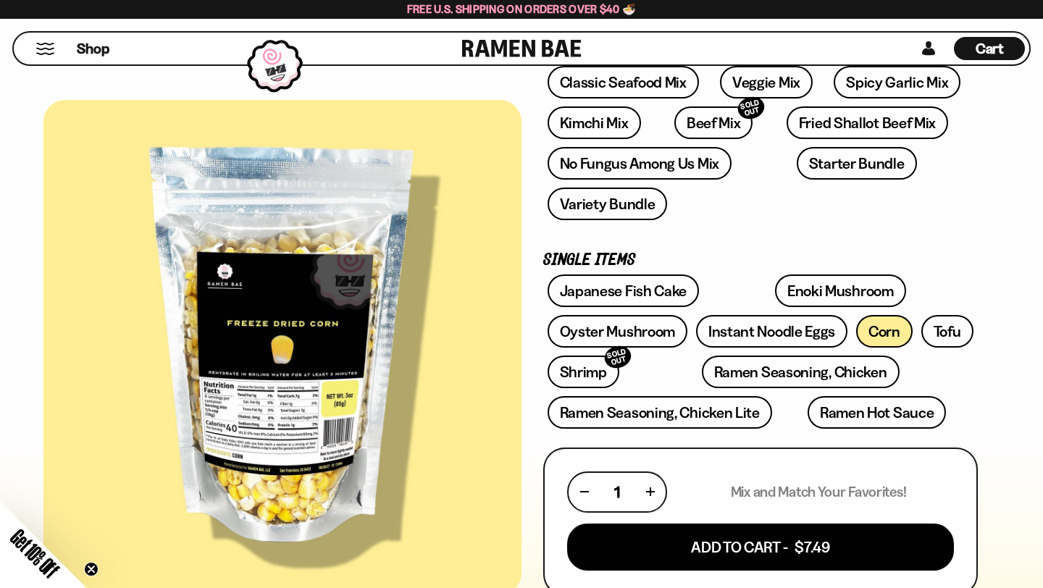
scroll to position [264, 0]
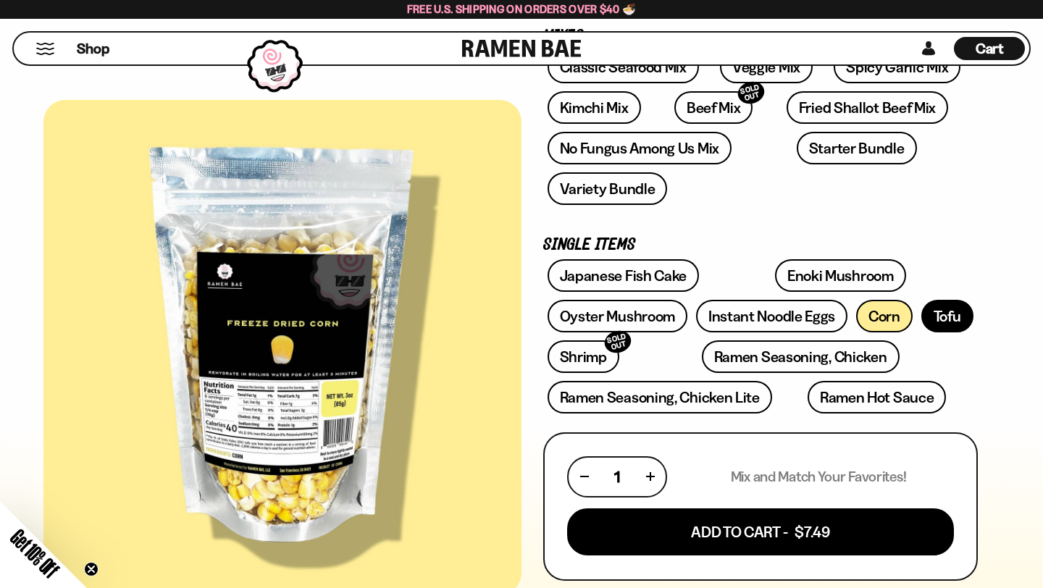
click at [944, 310] on link "Tofu" at bounding box center [947, 316] width 52 height 33
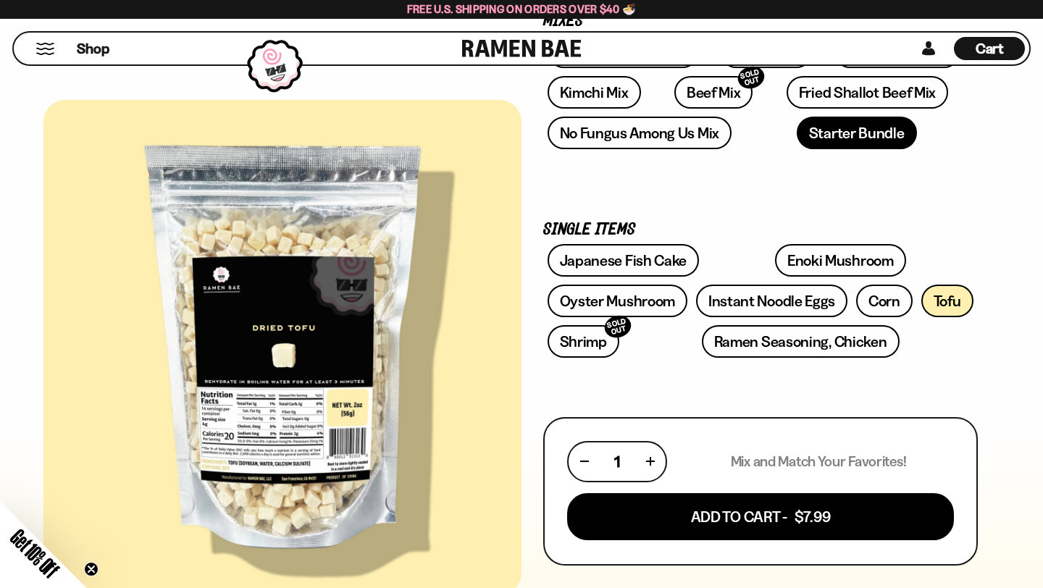
scroll to position [314, 0]
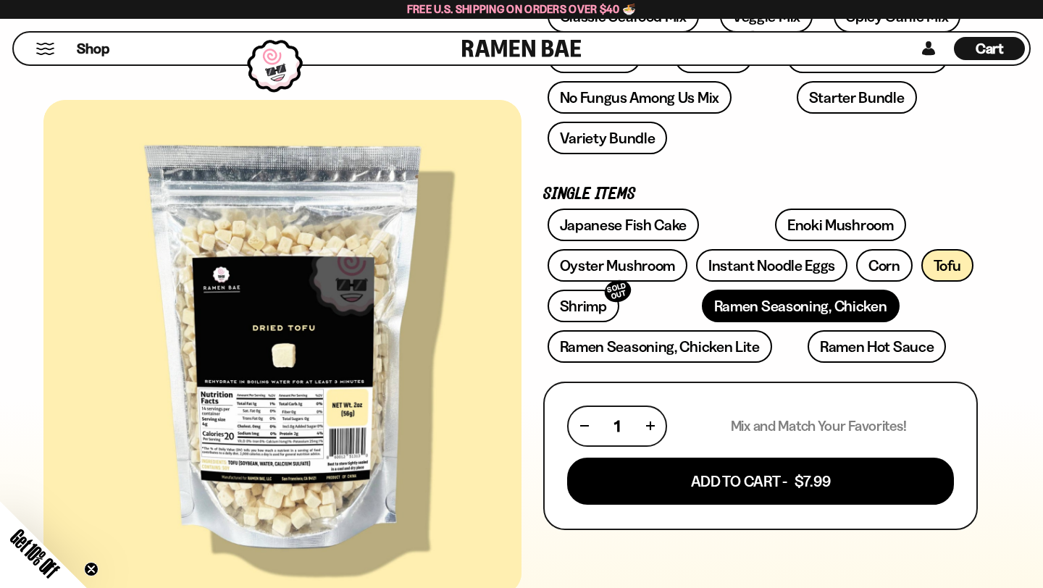
click at [762, 306] on link "Ramen Seasoning, Chicken" at bounding box center [801, 306] width 198 height 33
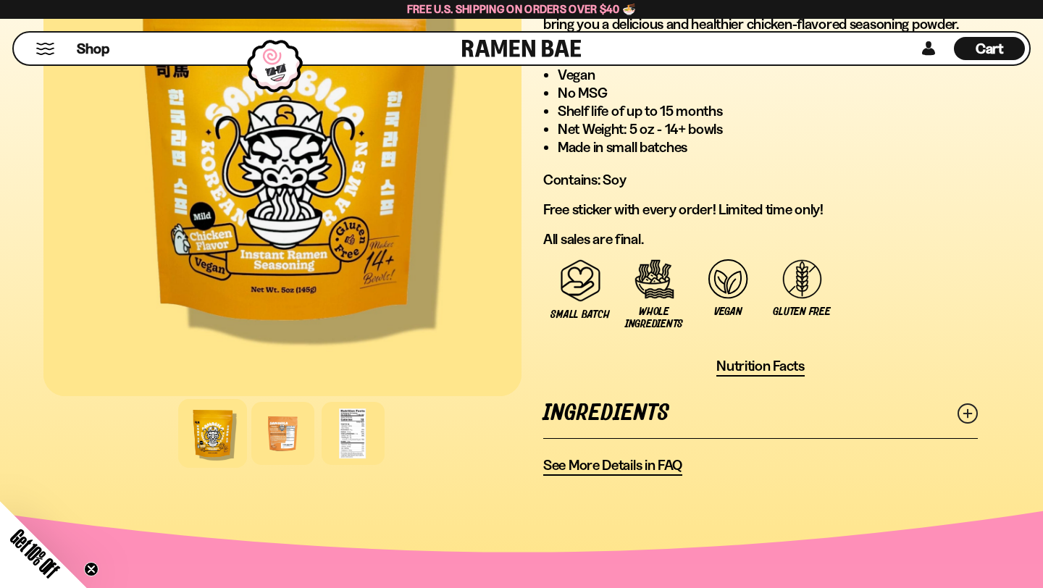
scroll to position [895, 0]
click at [787, 412] on link "Ingredients" at bounding box center [760, 412] width 435 height 50
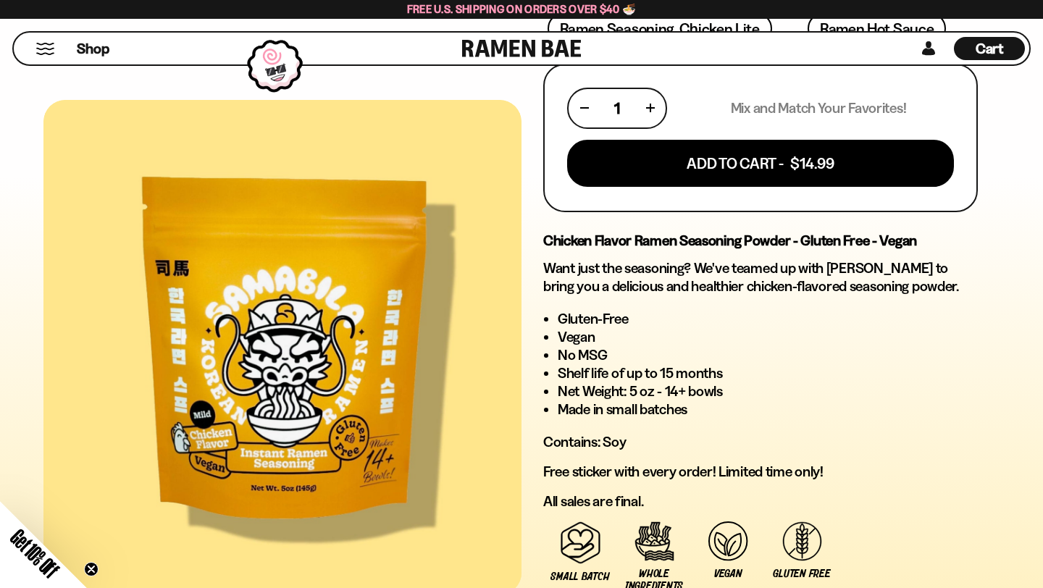
scroll to position [534, 0]
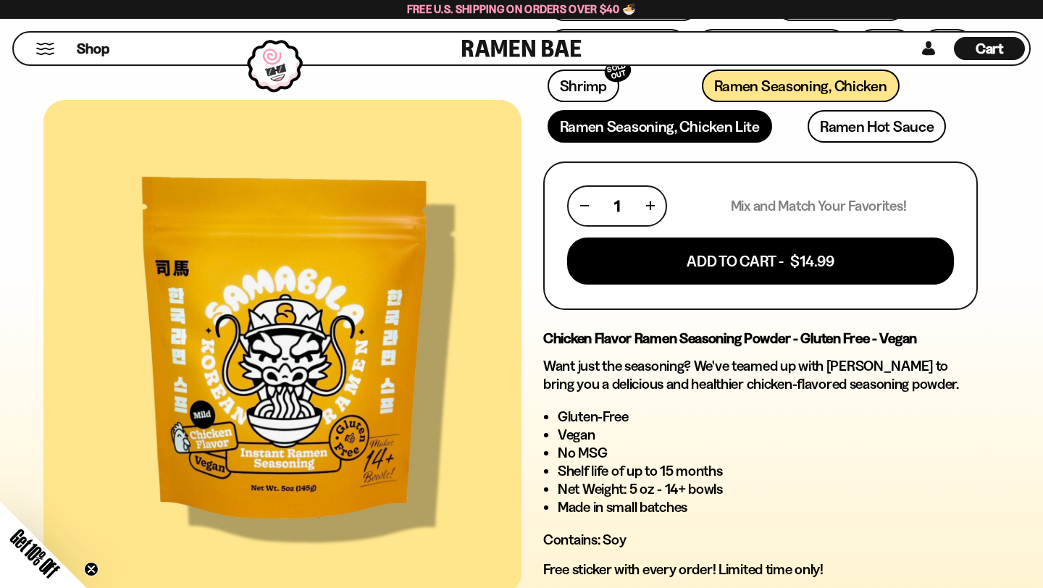
click at [689, 123] on link "Ramen Seasoning, Chicken Lite" at bounding box center [659, 126] width 224 height 33
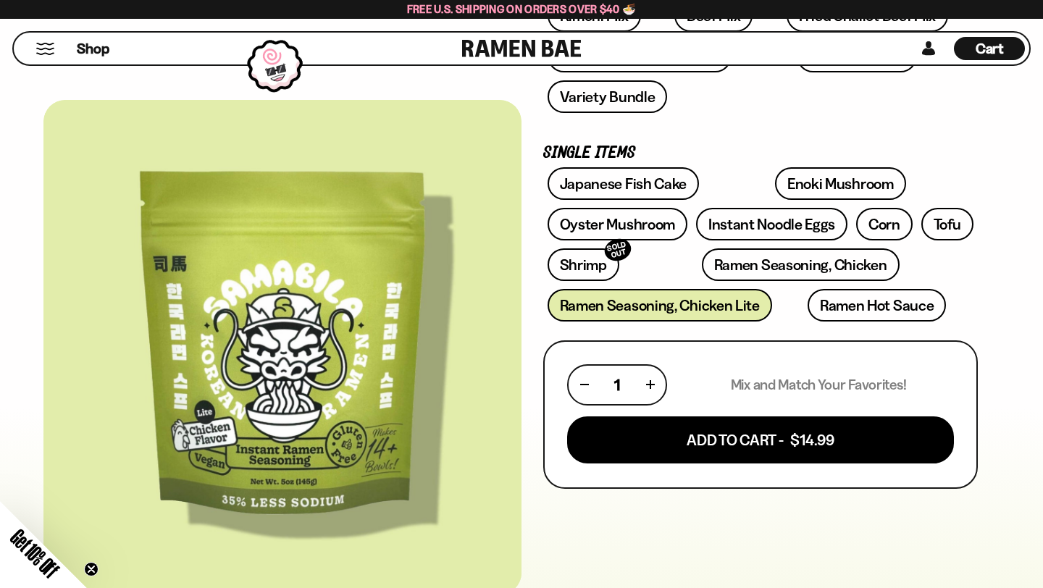
scroll to position [427, 0]
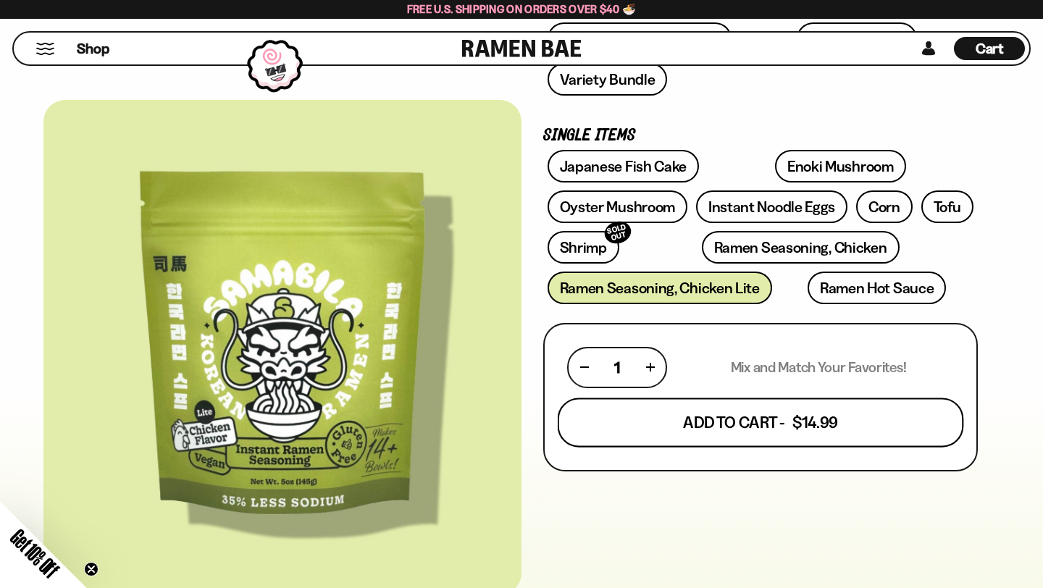
click at [834, 427] on button "Add To Cart - $14.99" at bounding box center [761, 422] width 406 height 49
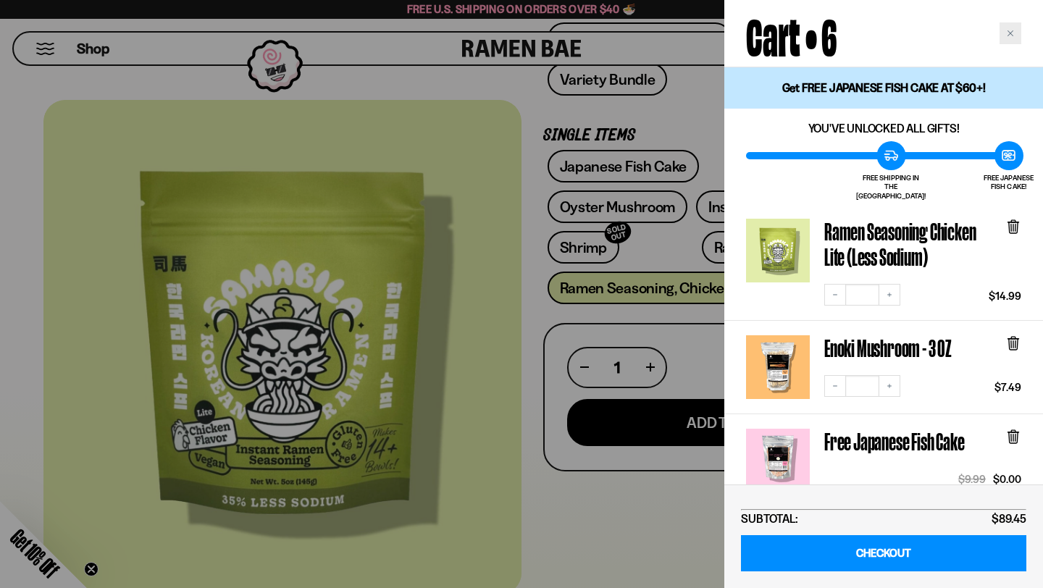
click at [1015, 32] on div "Close cart" at bounding box center [1010, 33] width 22 height 22
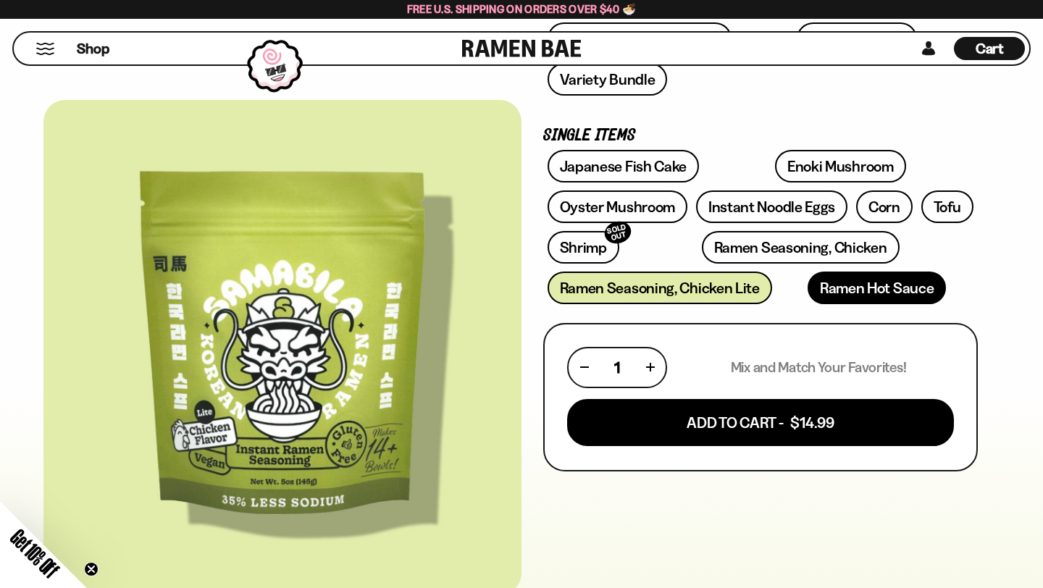
click at [847, 293] on link "Ramen Hot Sauce" at bounding box center [876, 288] width 139 height 33
click at [91, 51] on span "Shop" at bounding box center [92, 49] width 35 height 22
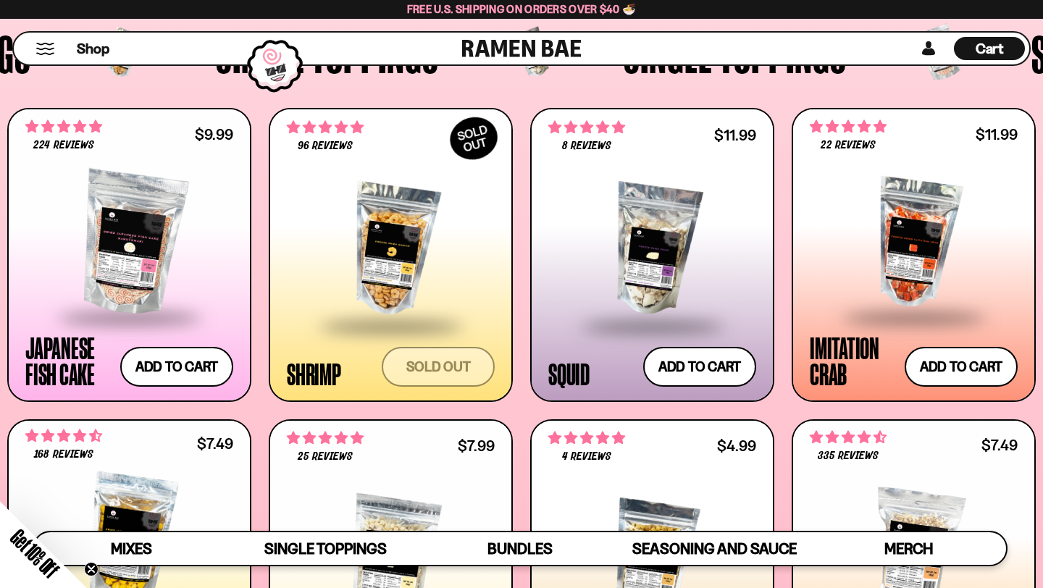
scroll to position [1231, 0]
click at [683, 260] on div at bounding box center [652, 249] width 208 height 148
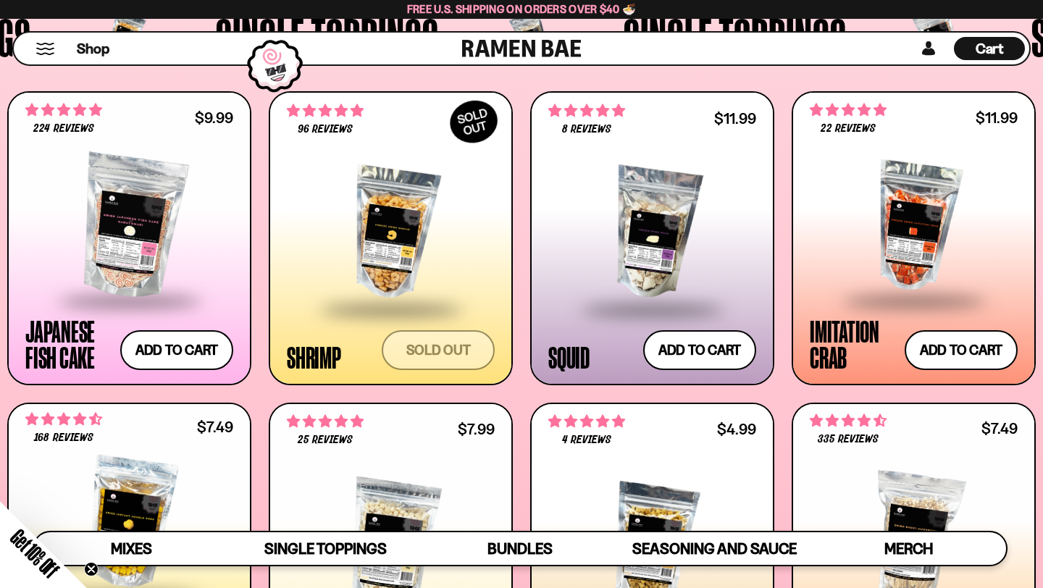
click at [954, 203] on div at bounding box center [914, 226] width 208 height 145
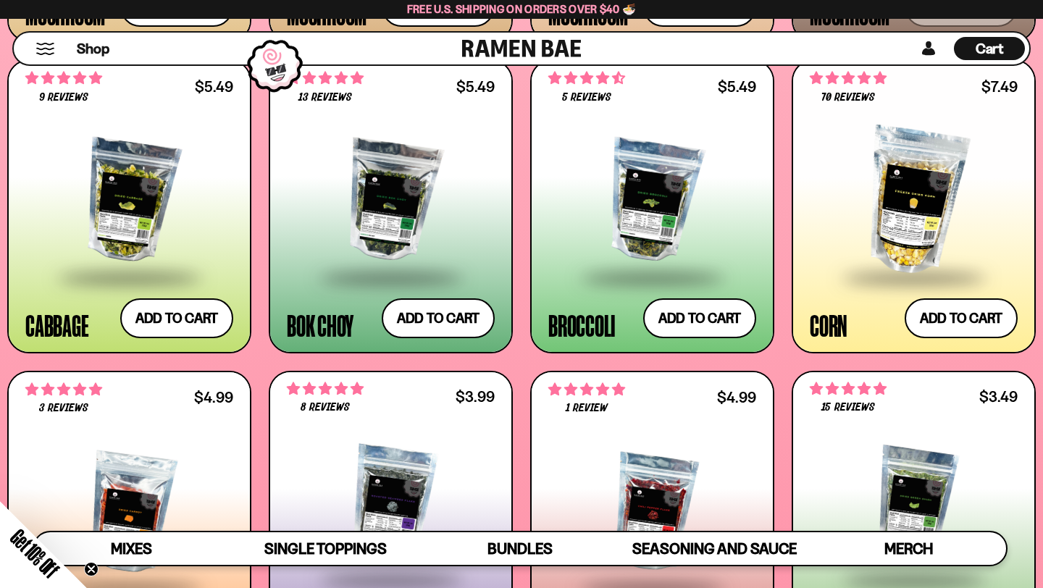
scroll to position [2208, 0]
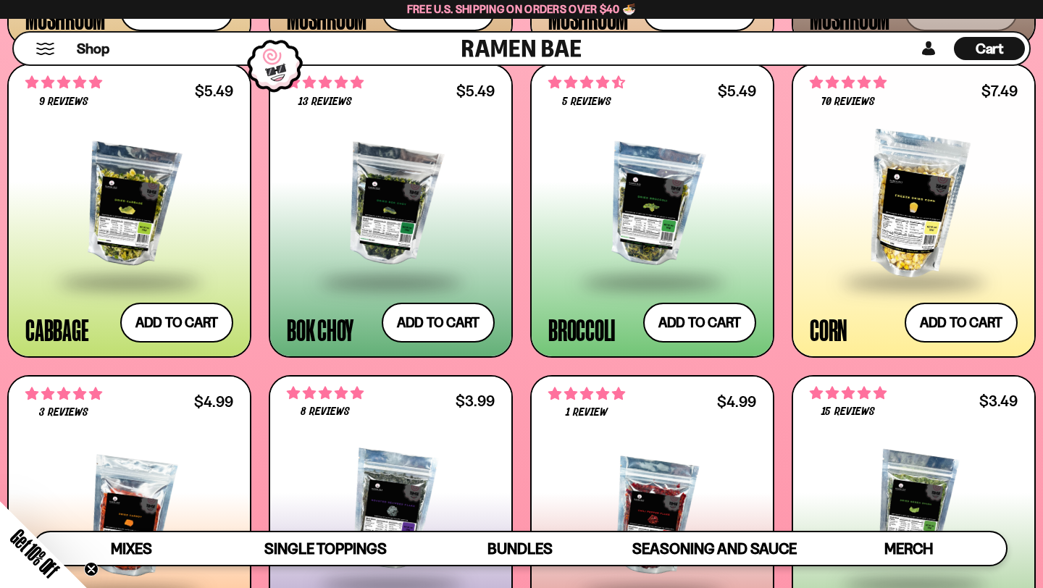
click at [689, 168] on div at bounding box center [652, 206] width 208 height 148
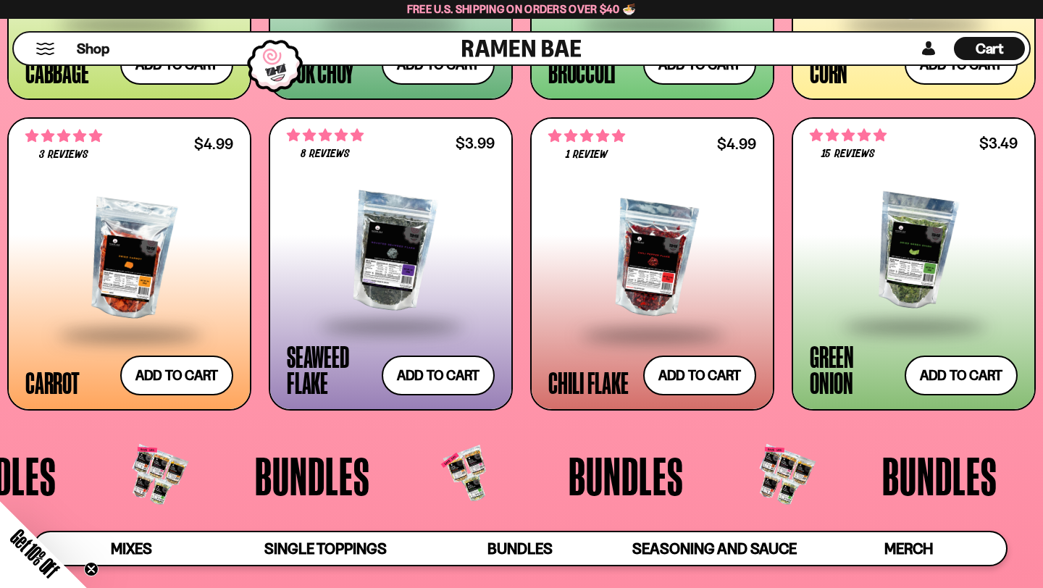
scroll to position [2468, 0]
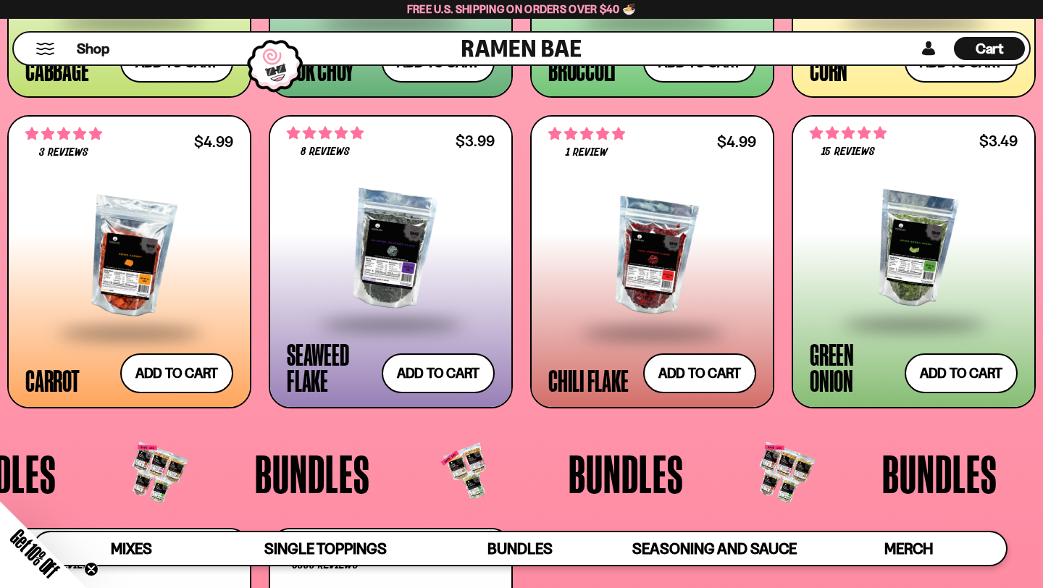
click at [360, 230] on div at bounding box center [391, 249] width 208 height 145
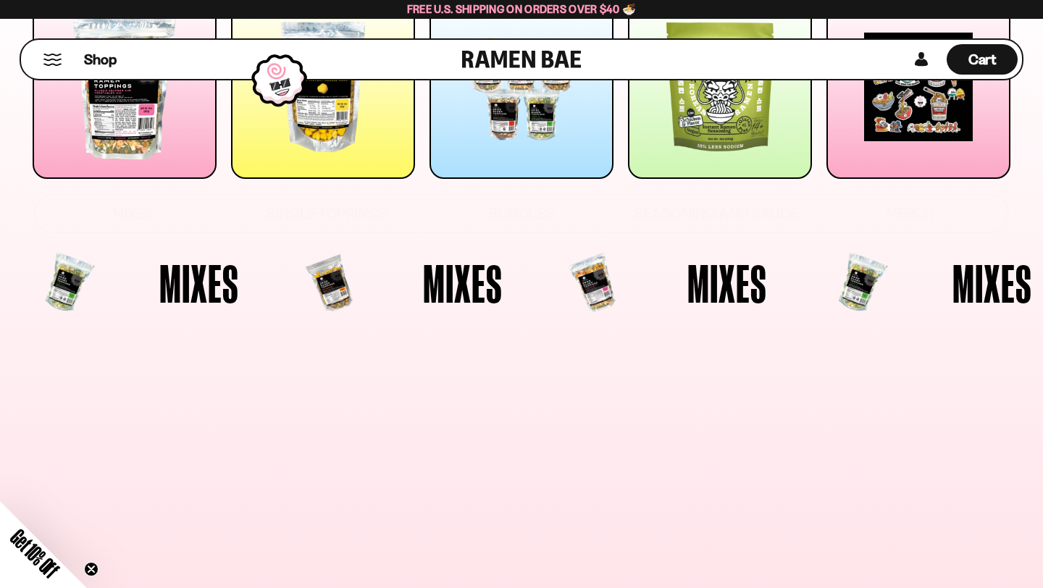
scroll to position [0, 0]
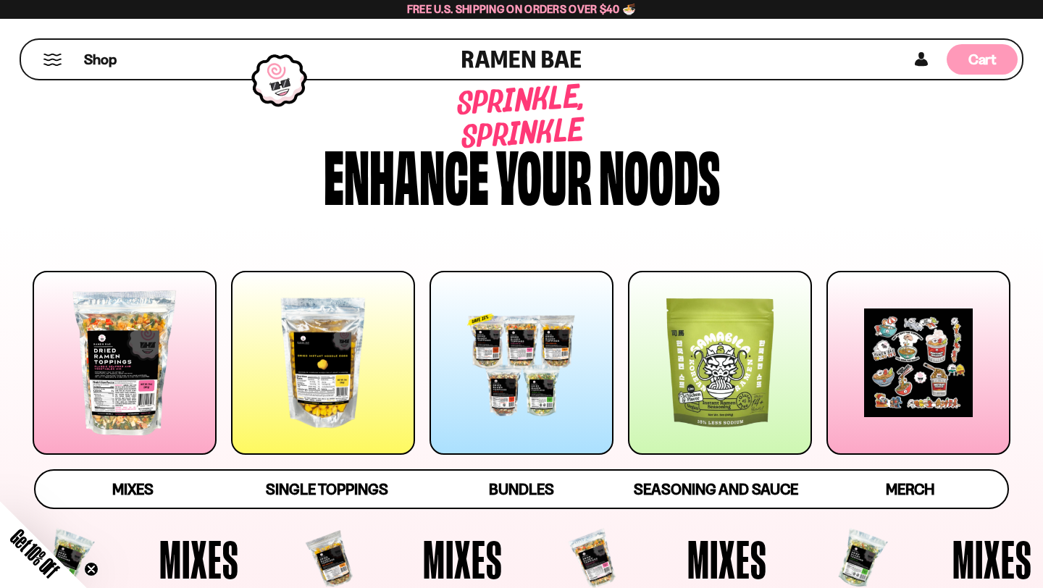
click at [990, 62] on span "Cart" at bounding box center [982, 59] width 28 height 17
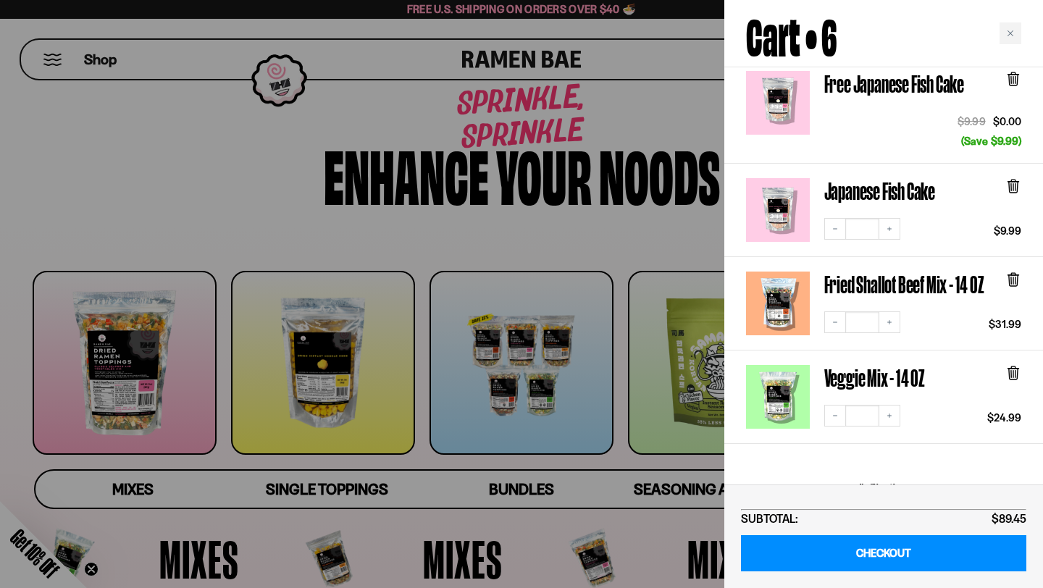
scroll to position [357, 0]
click at [1012, 36] on icon "Close cart" at bounding box center [1010, 33] width 7 height 7
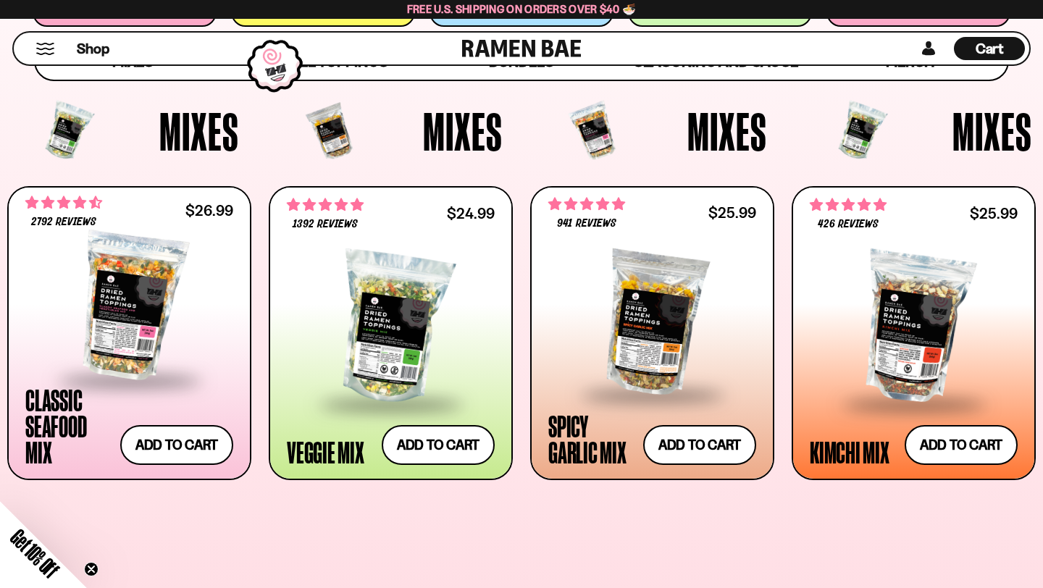
scroll to position [455, 0]
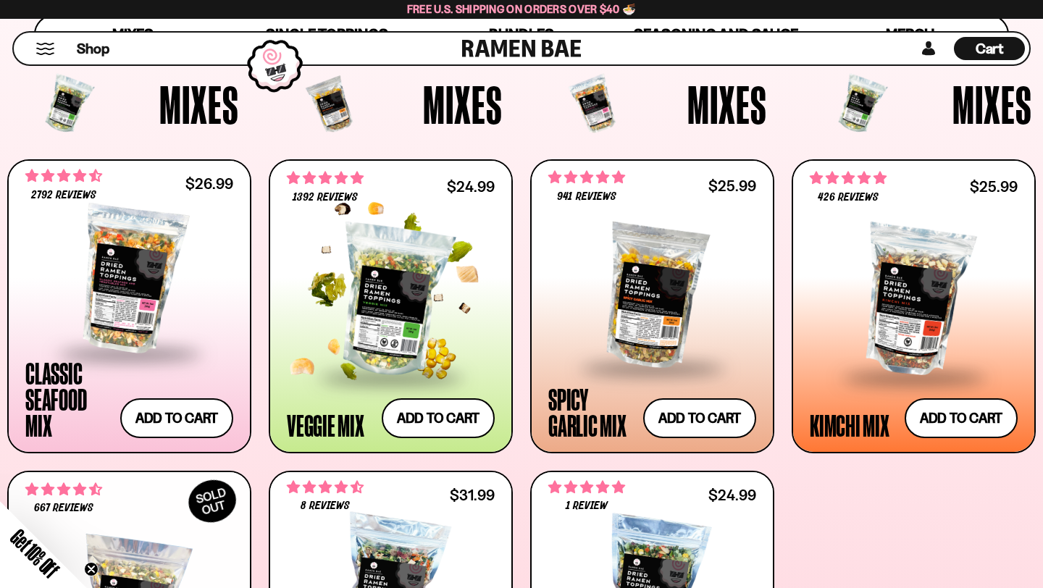
click at [383, 264] on div at bounding box center [391, 301] width 208 height 148
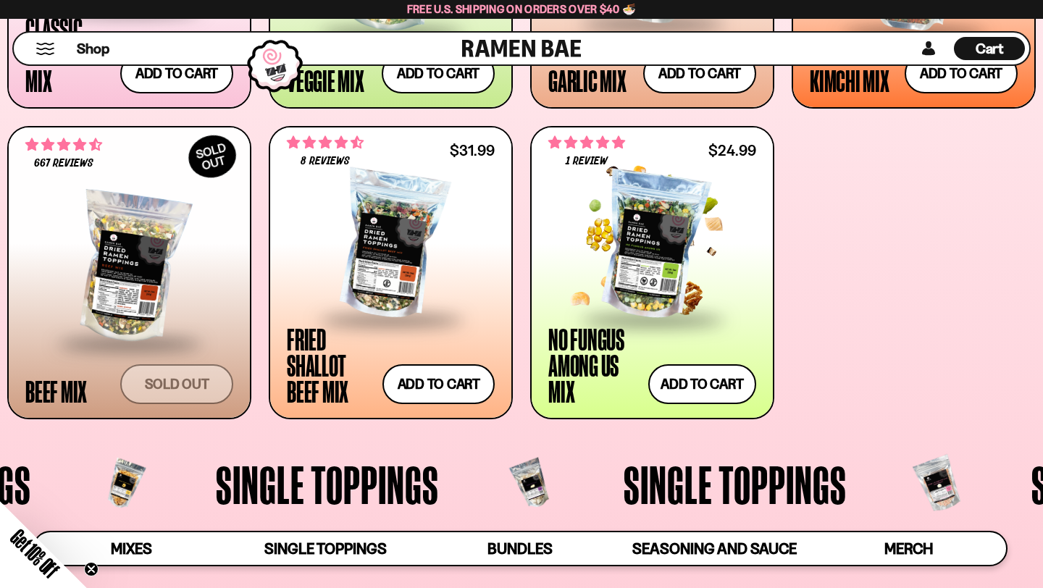
scroll to position [800, 0]
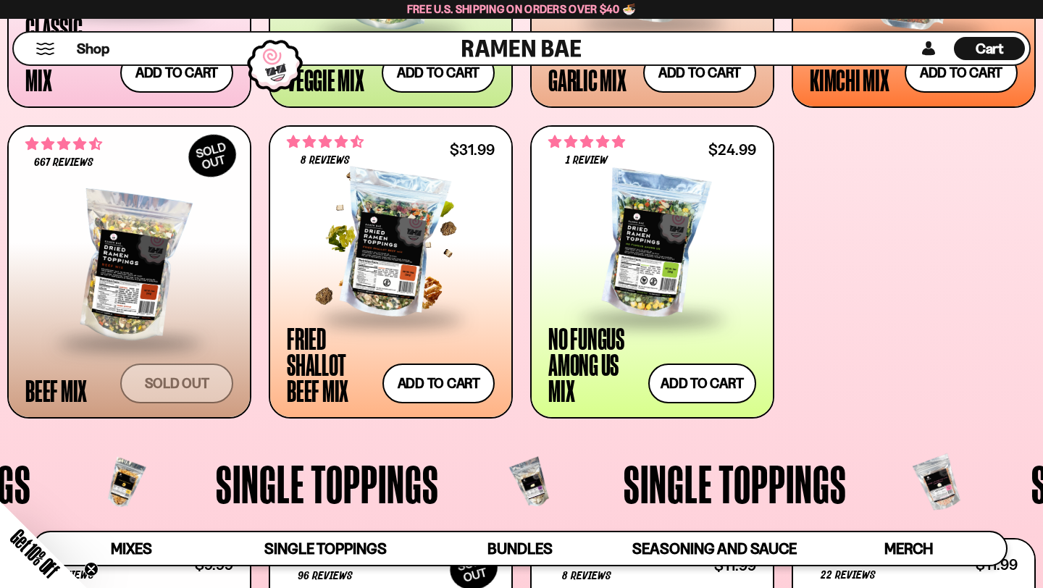
click at [404, 256] on div at bounding box center [391, 244] width 208 height 145
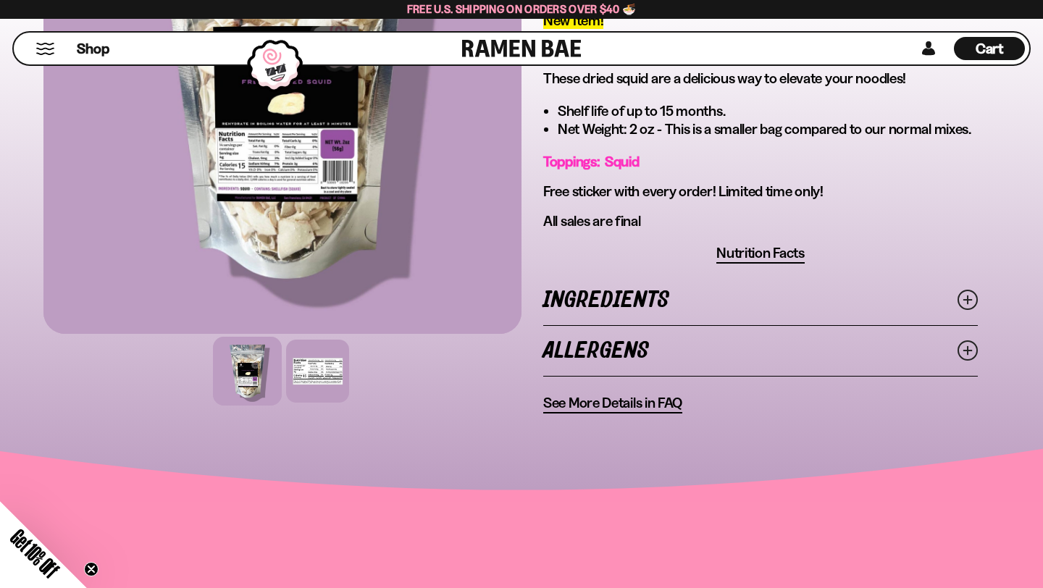
scroll to position [529, 0]
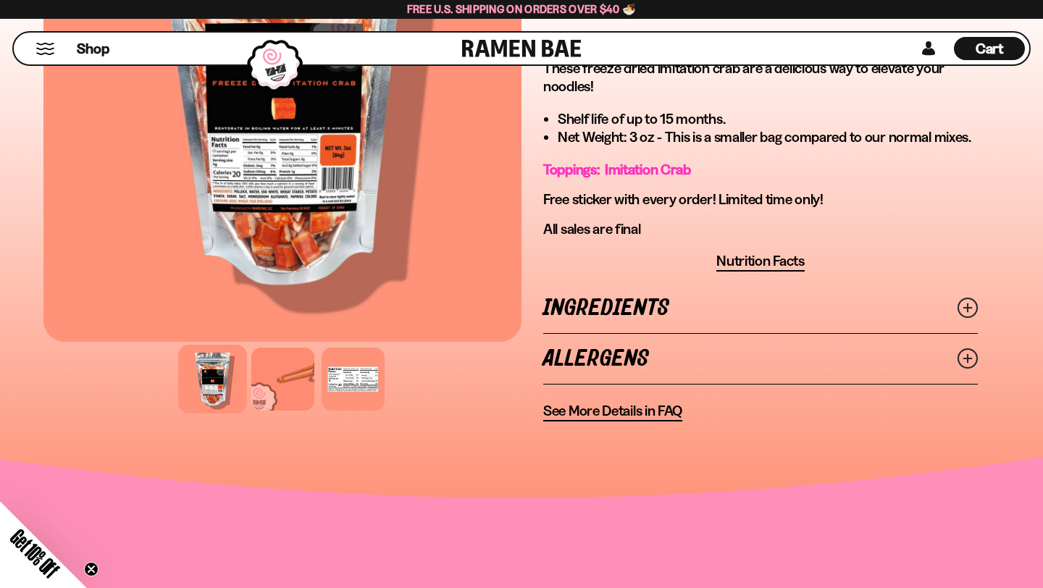
scroll to position [537, 0]
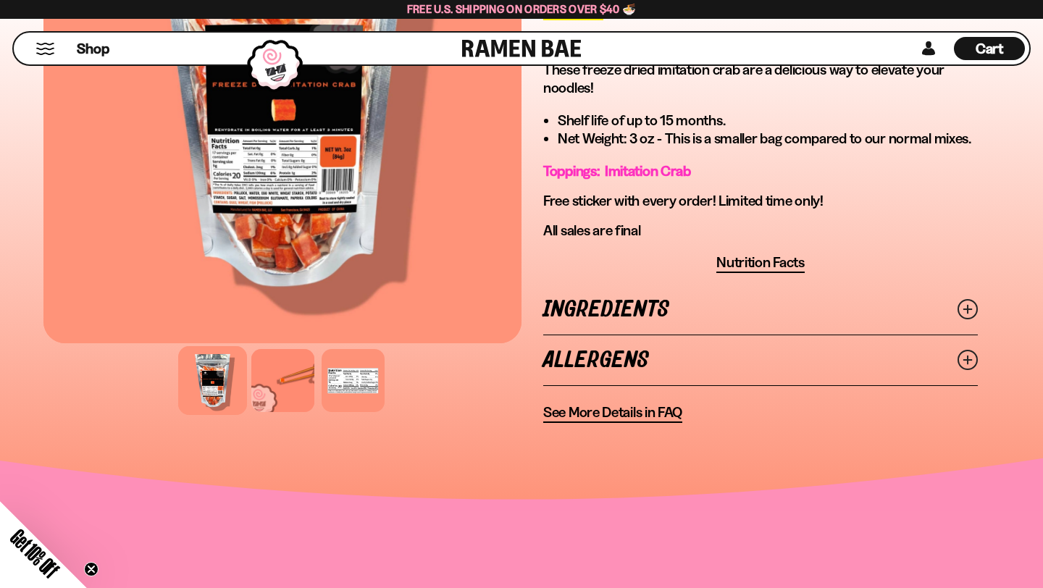
click at [852, 360] on link "Allergens" at bounding box center [760, 360] width 435 height 50
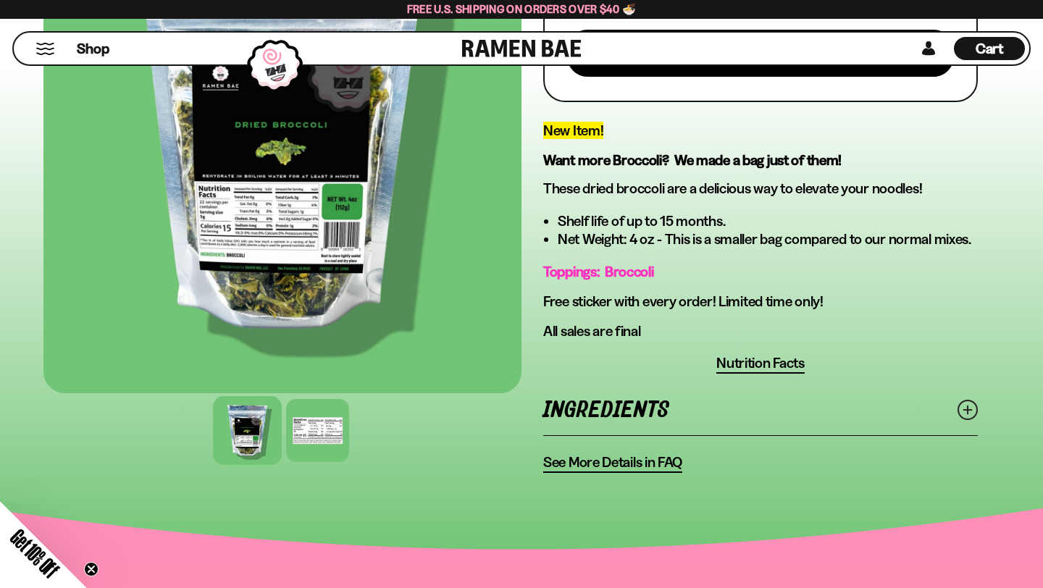
scroll to position [442, 0]
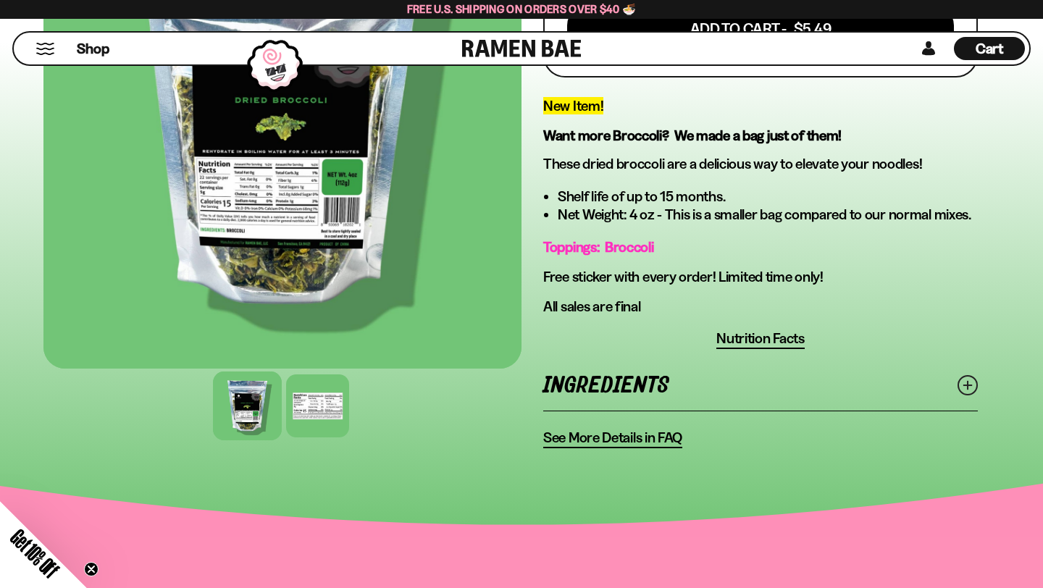
click at [931, 392] on link "Ingredients" at bounding box center [760, 386] width 435 height 50
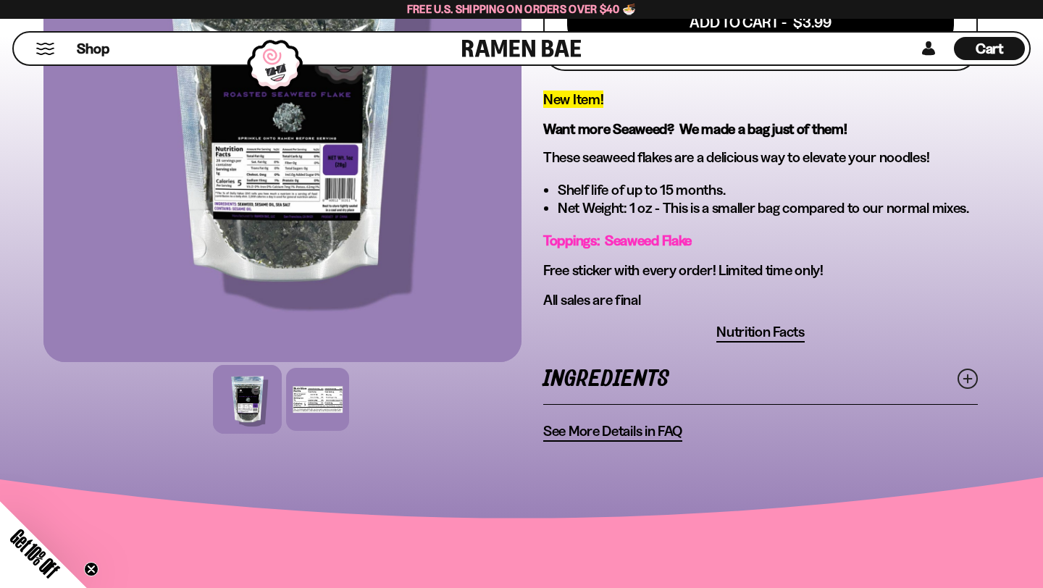
scroll to position [474, 0]
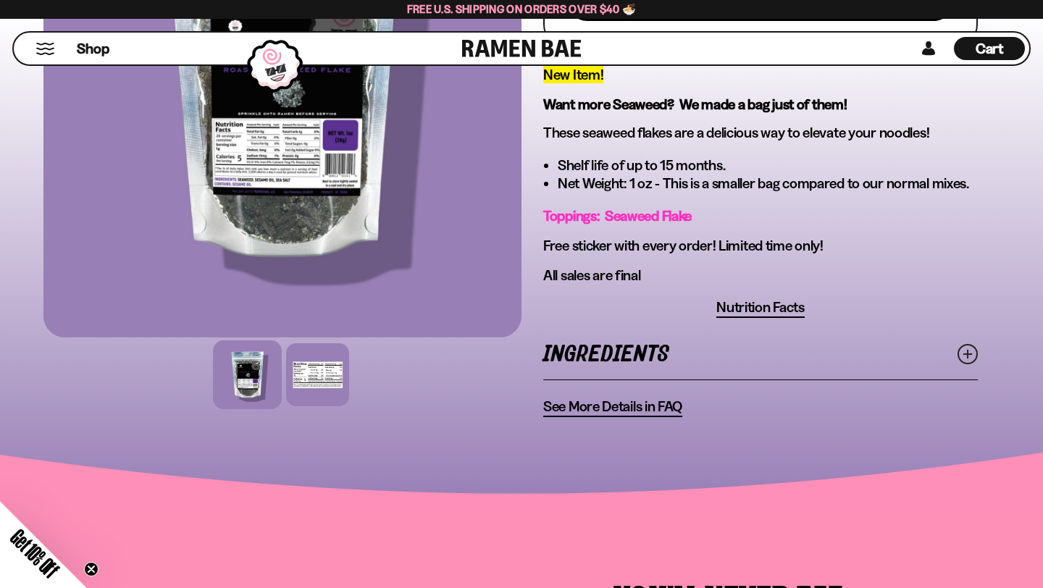
click at [681, 346] on link "Ingredients" at bounding box center [760, 355] width 435 height 50
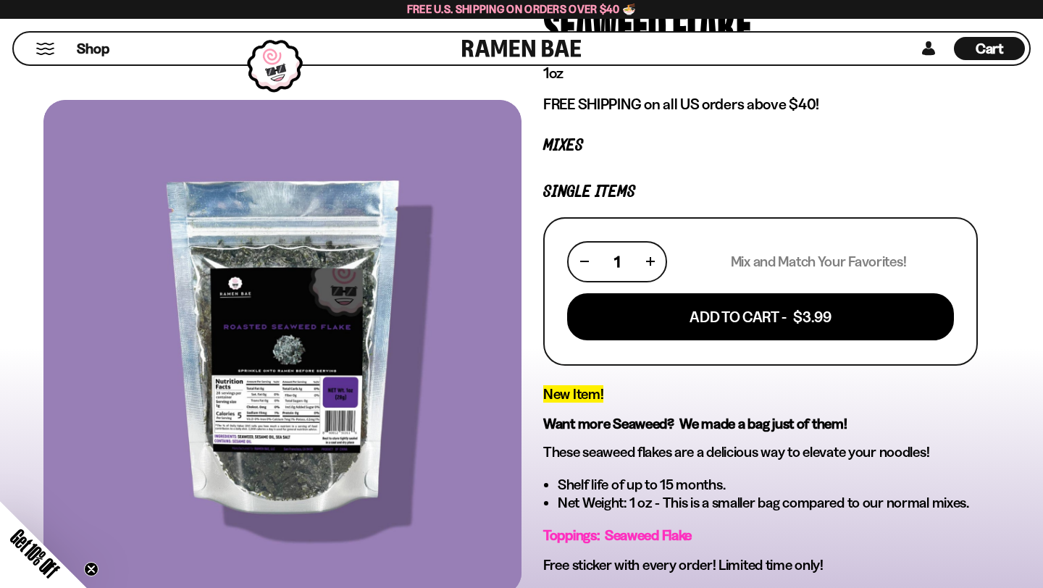
scroll to position [127, 0]
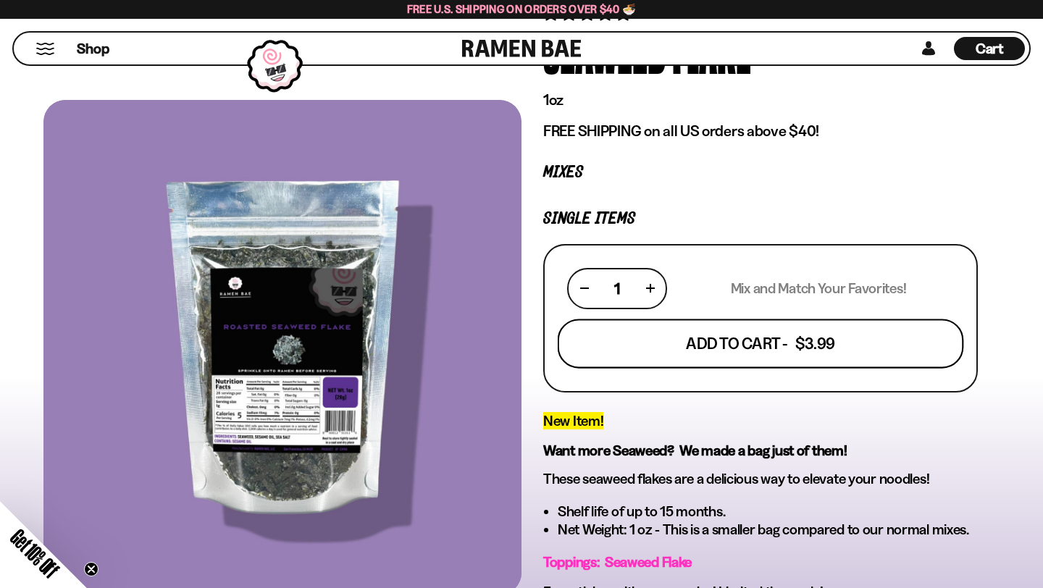
click at [685, 347] on button "Add To Cart - $3.99" at bounding box center [761, 343] width 406 height 49
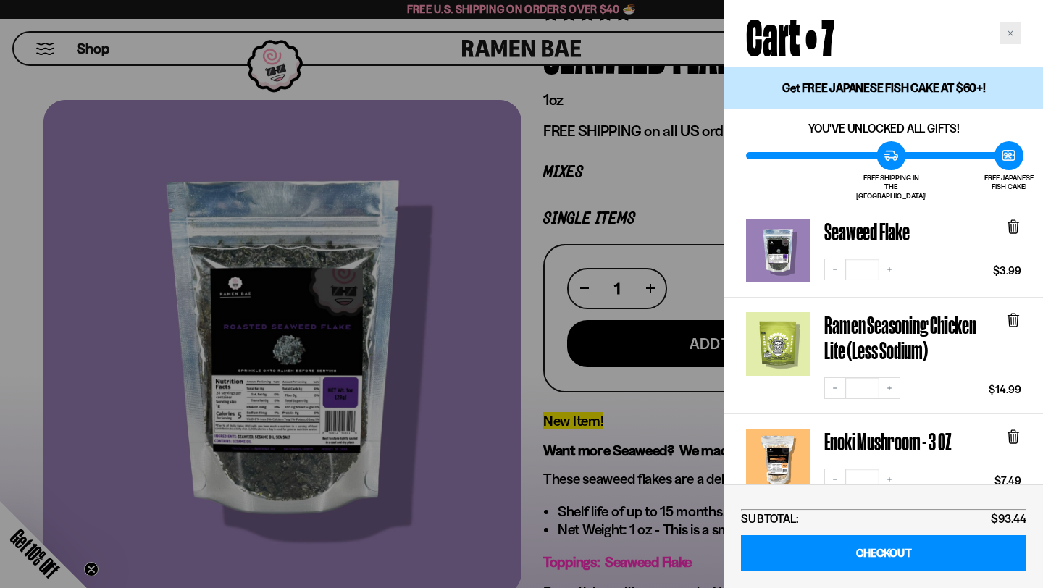
click at [1015, 35] on div "Close cart" at bounding box center [1010, 33] width 22 height 22
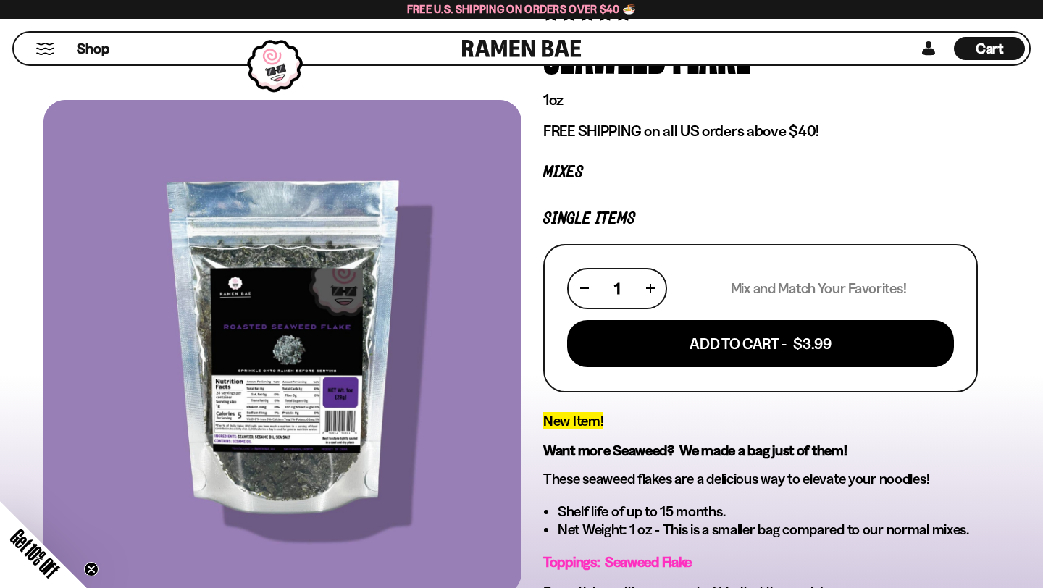
scroll to position [613, 0]
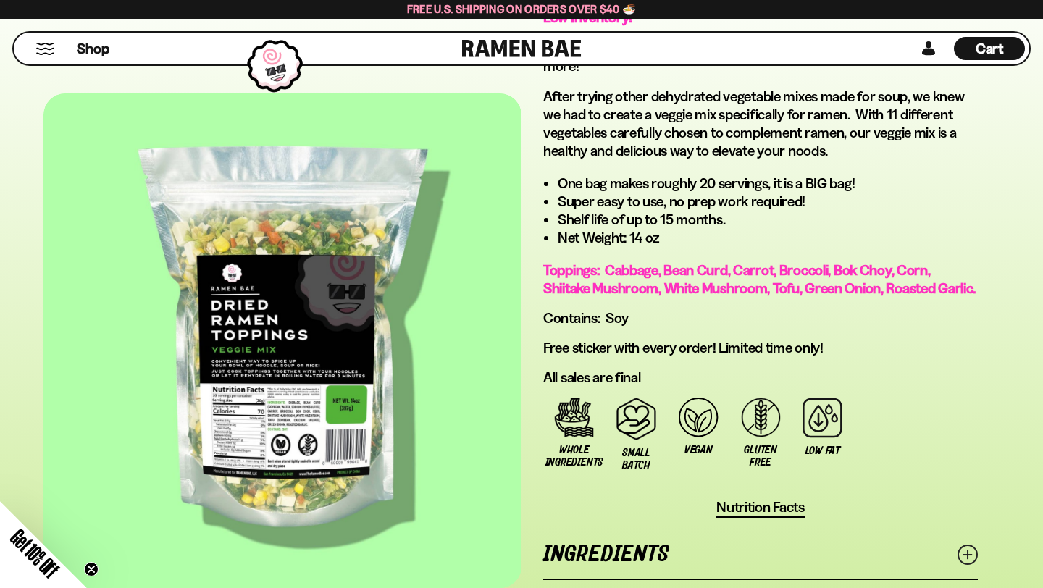
scroll to position [878, 0]
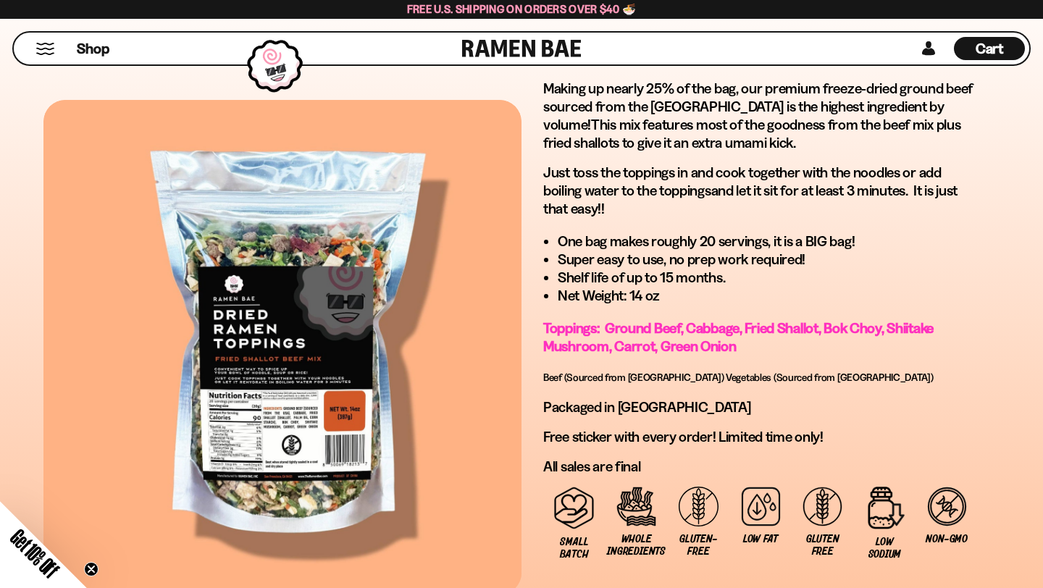
scroll to position [780, 0]
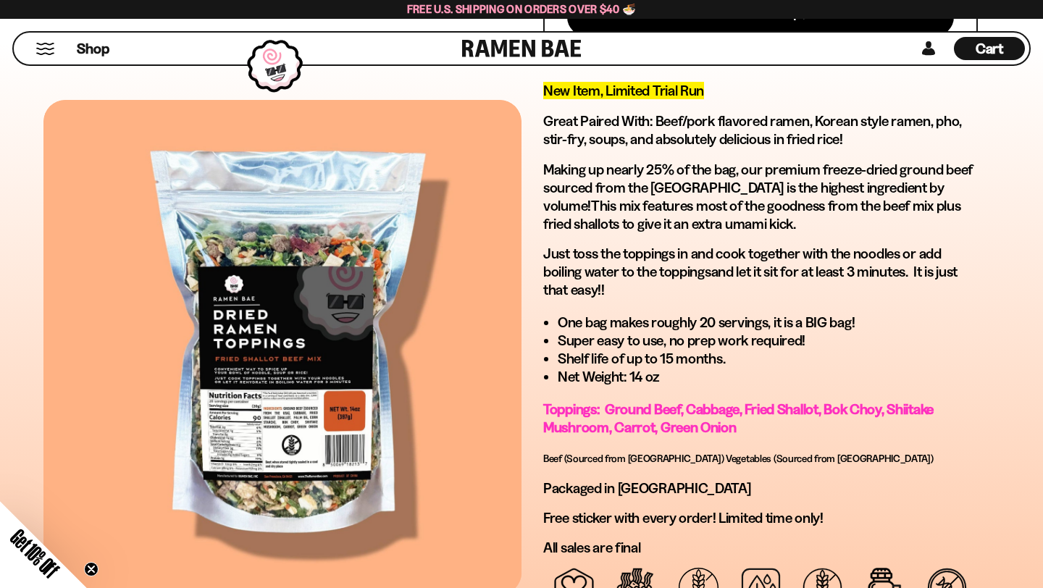
click at [973, 46] on div "Cart D0381C2F-513E-4F90-8A41-6F0A75DCBAAA" at bounding box center [989, 48] width 71 height 23
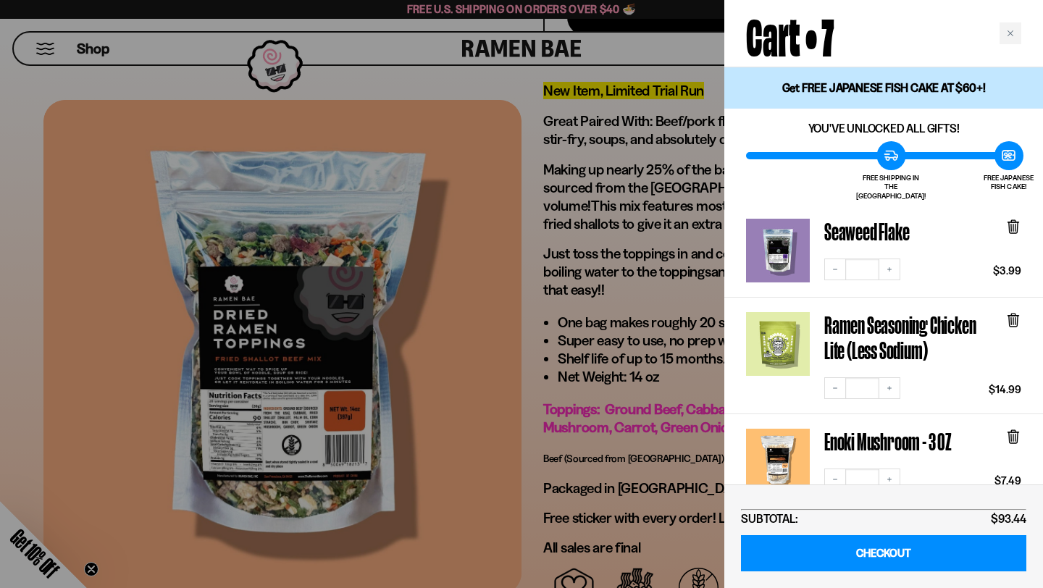
click at [621, 282] on div at bounding box center [521, 294] width 1043 height 588
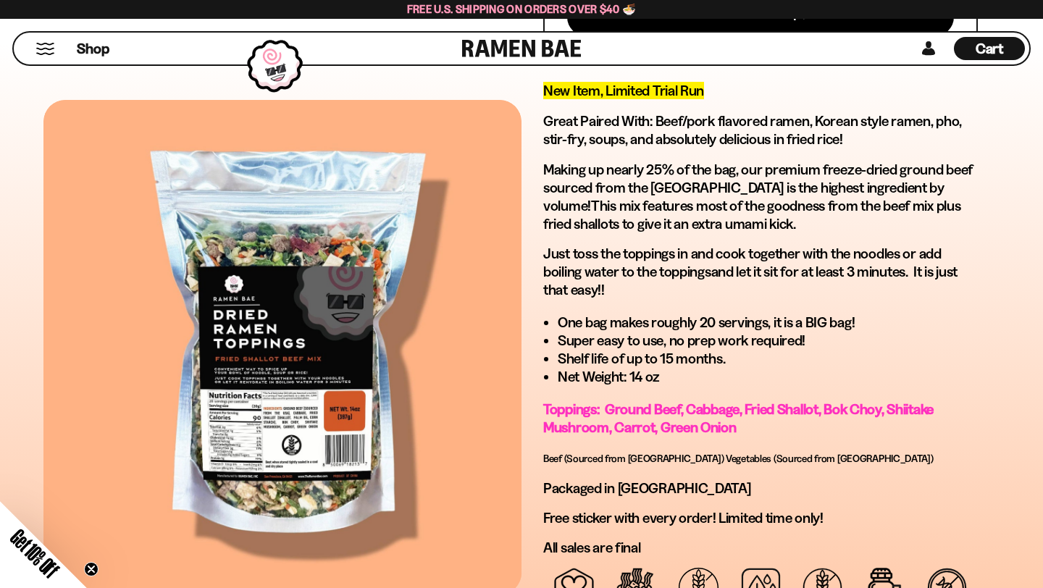
click at [973, 55] on div "Cart D0381C2F-513E-4F90-8A41-6F0A75DCBAAA" at bounding box center [989, 48] width 71 height 23
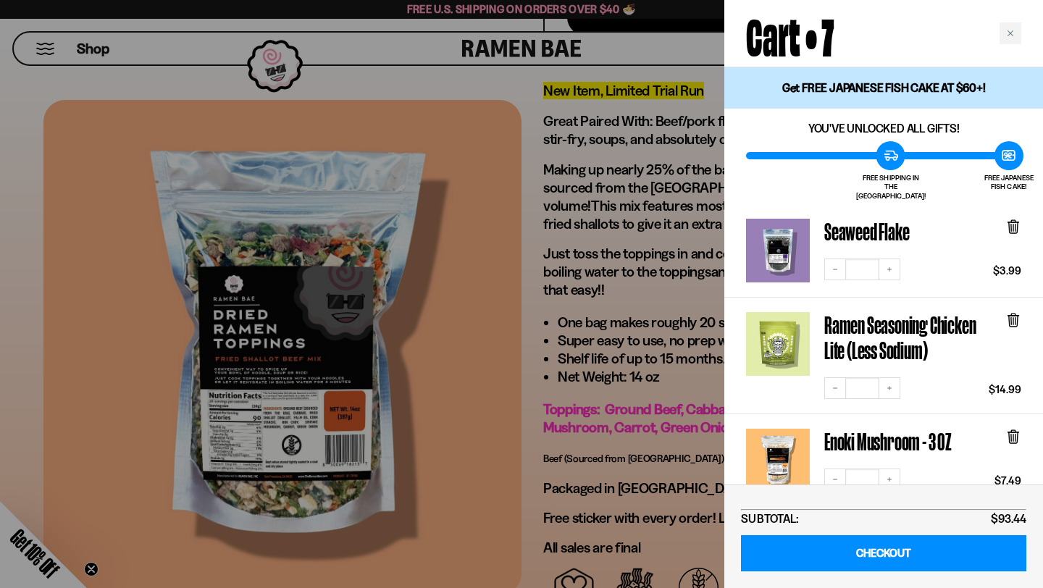
click at [1015, 314] on icon at bounding box center [1013, 319] width 4 height 11
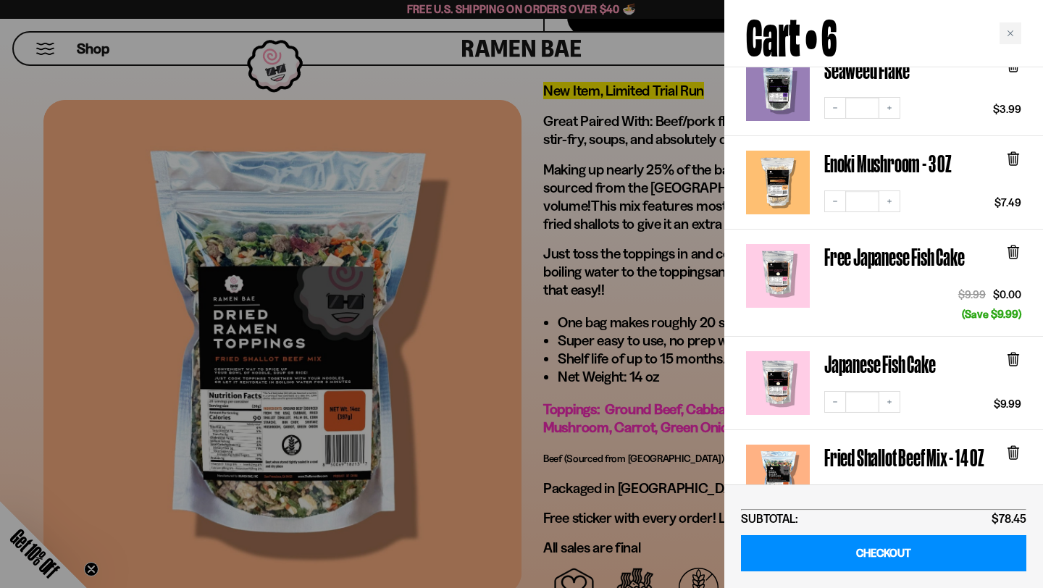
scroll to position [162, 0]
click at [1008, 352] on icon at bounding box center [1013, 359] width 16 height 16
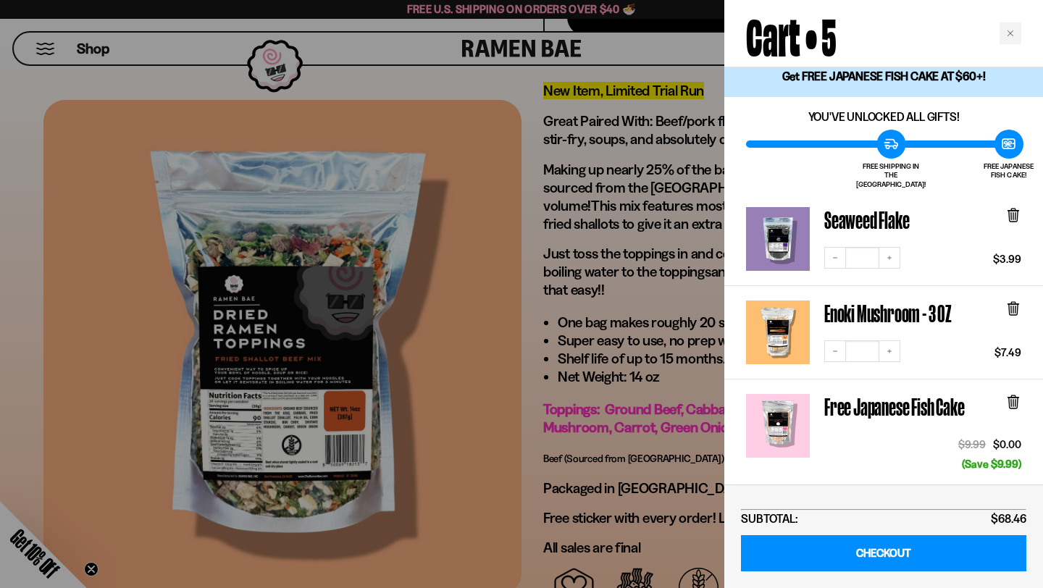
scroll to position [11, 0]
click at [1016, 211] on icon at bounding box center [1013, 216] width 9 height 11
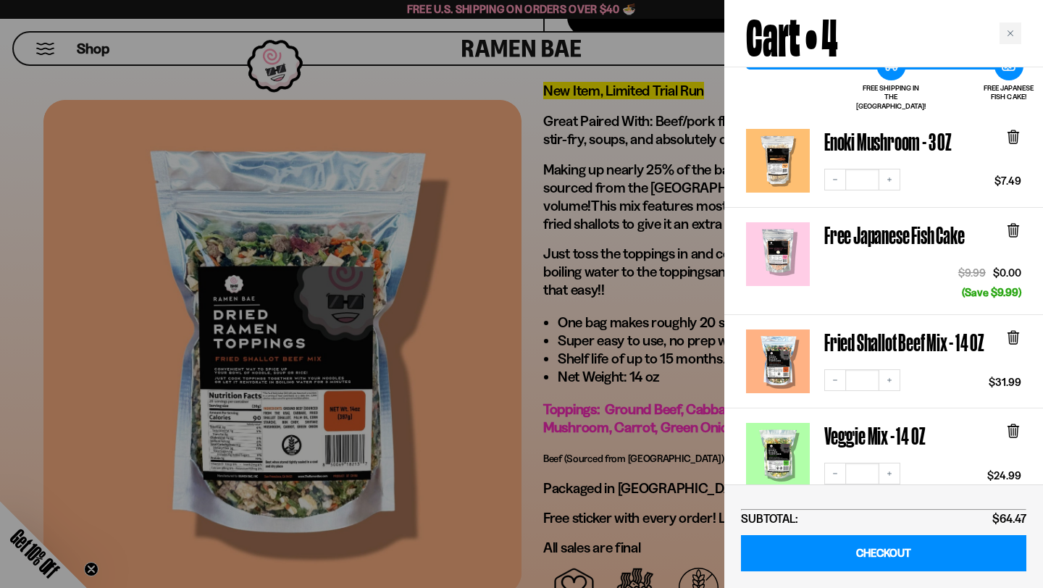
scroll to position [93, 0]
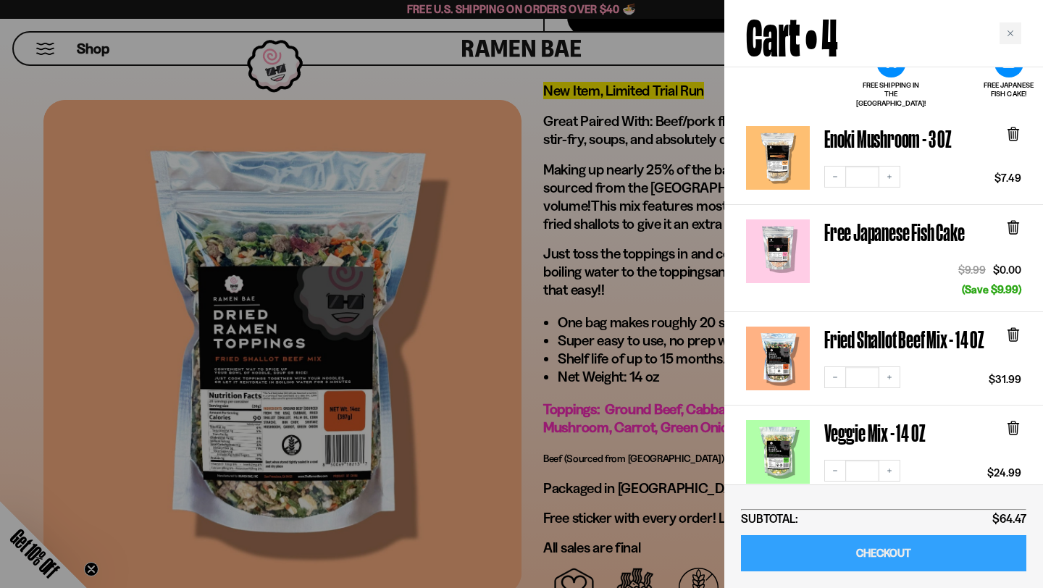
click at [886, 557] on link "CHECKOUT" at bounding box center [883, 553] width 285 height 37
